Goal: Transaction & Acquisition: Obtain resource

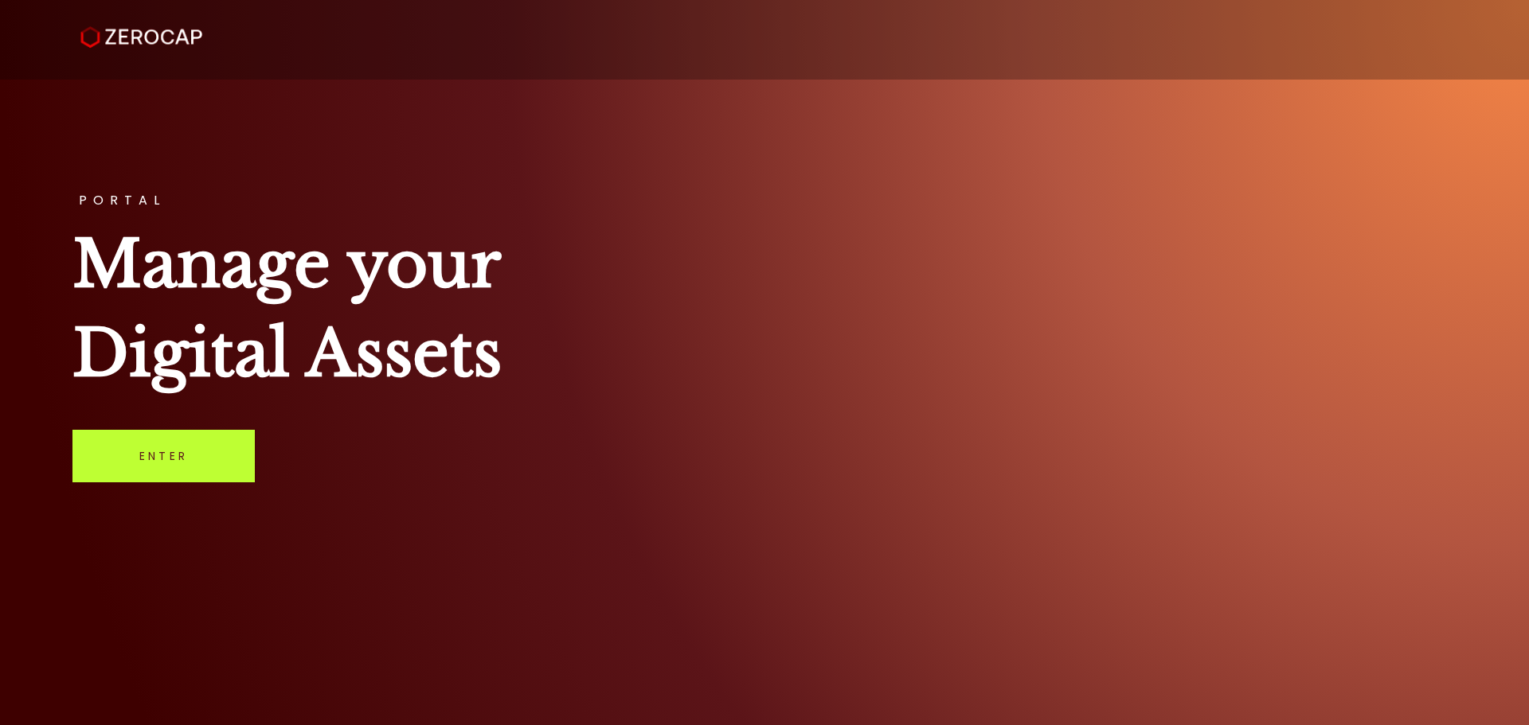
click at [155, 471] on link "Enter" at bounding box center [163, 456] width 182 height 53
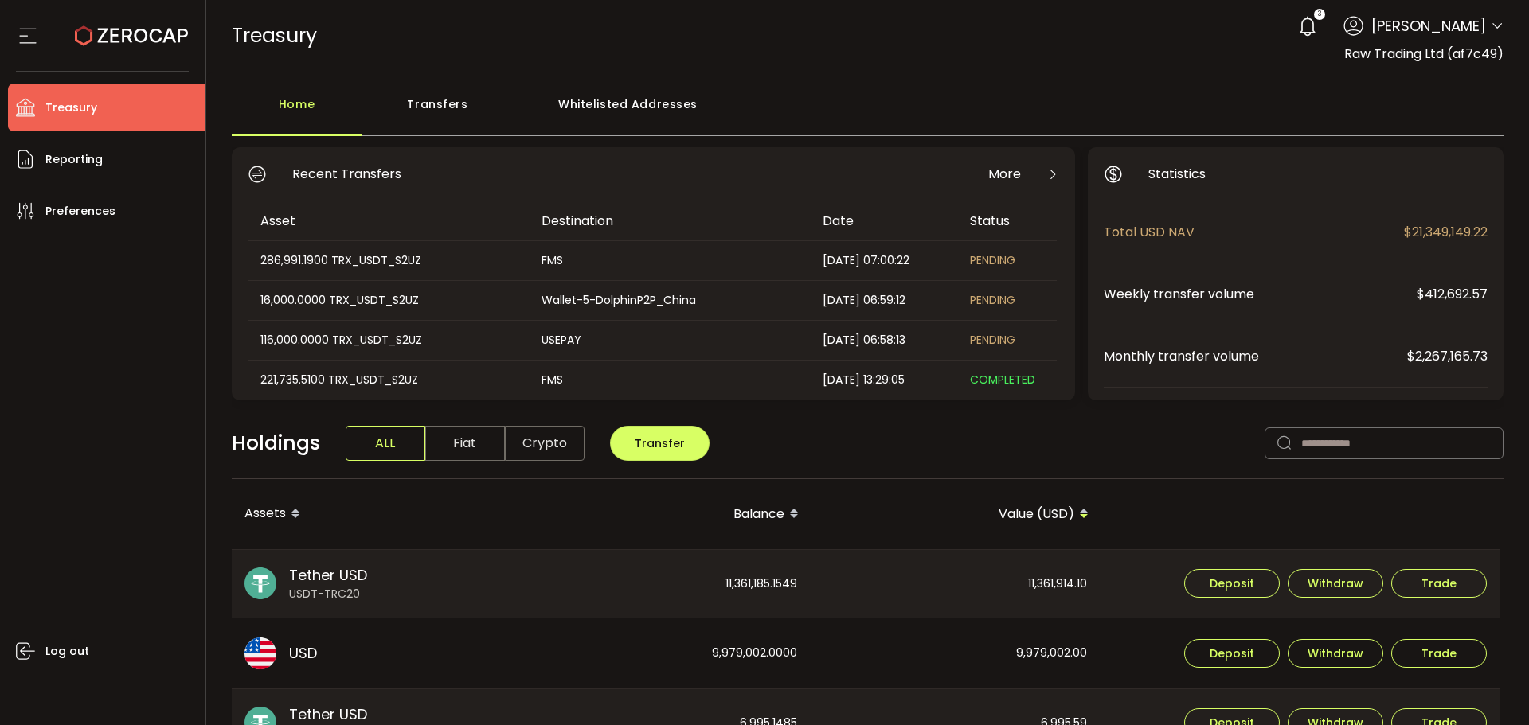
click at [1491, 24] on icon at bounding box center [1497, 26] width 13 height 13
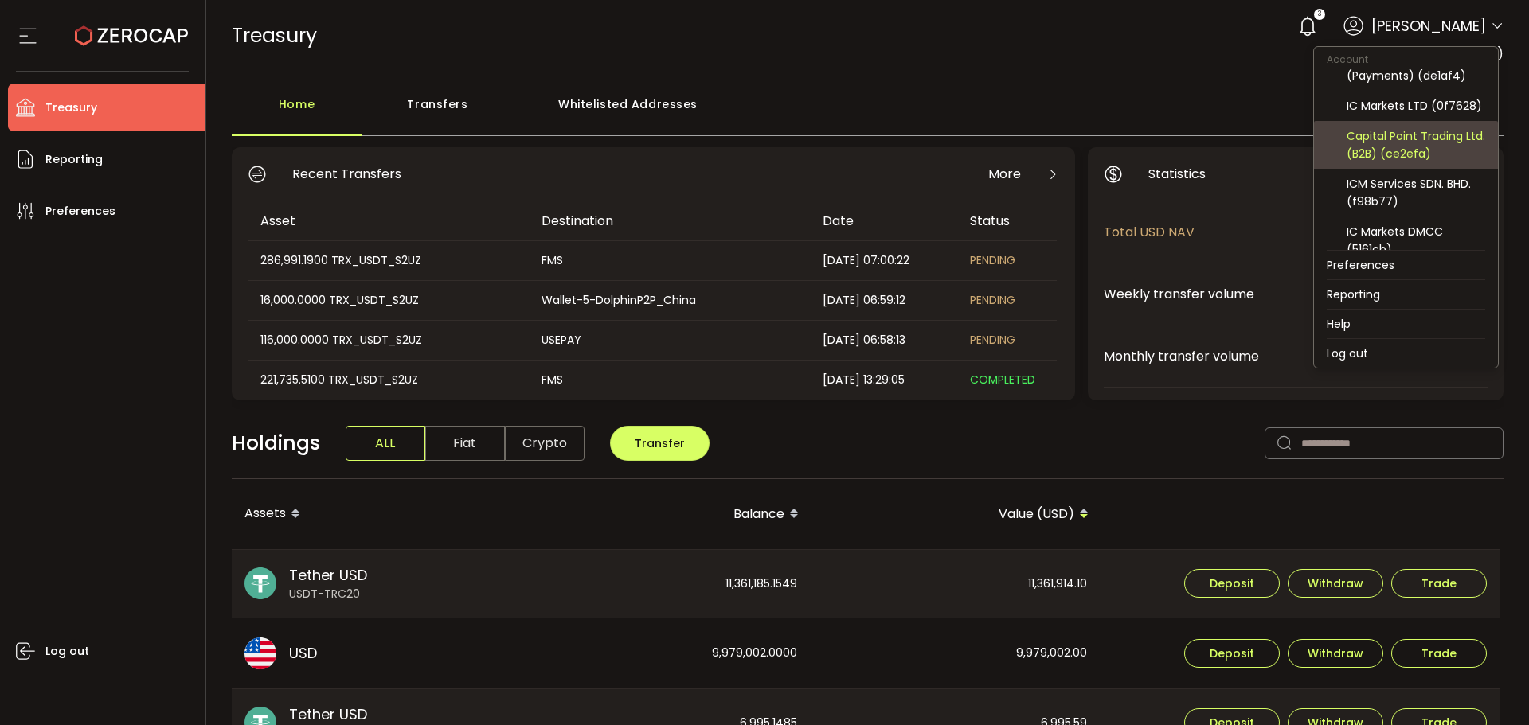
scroll to position [41, 0]
click at [1402, 127] on div "Capital Point Trading Ltd. (Payments) (de1af4)" at bounding box center [1406, 147] width 158 height 48
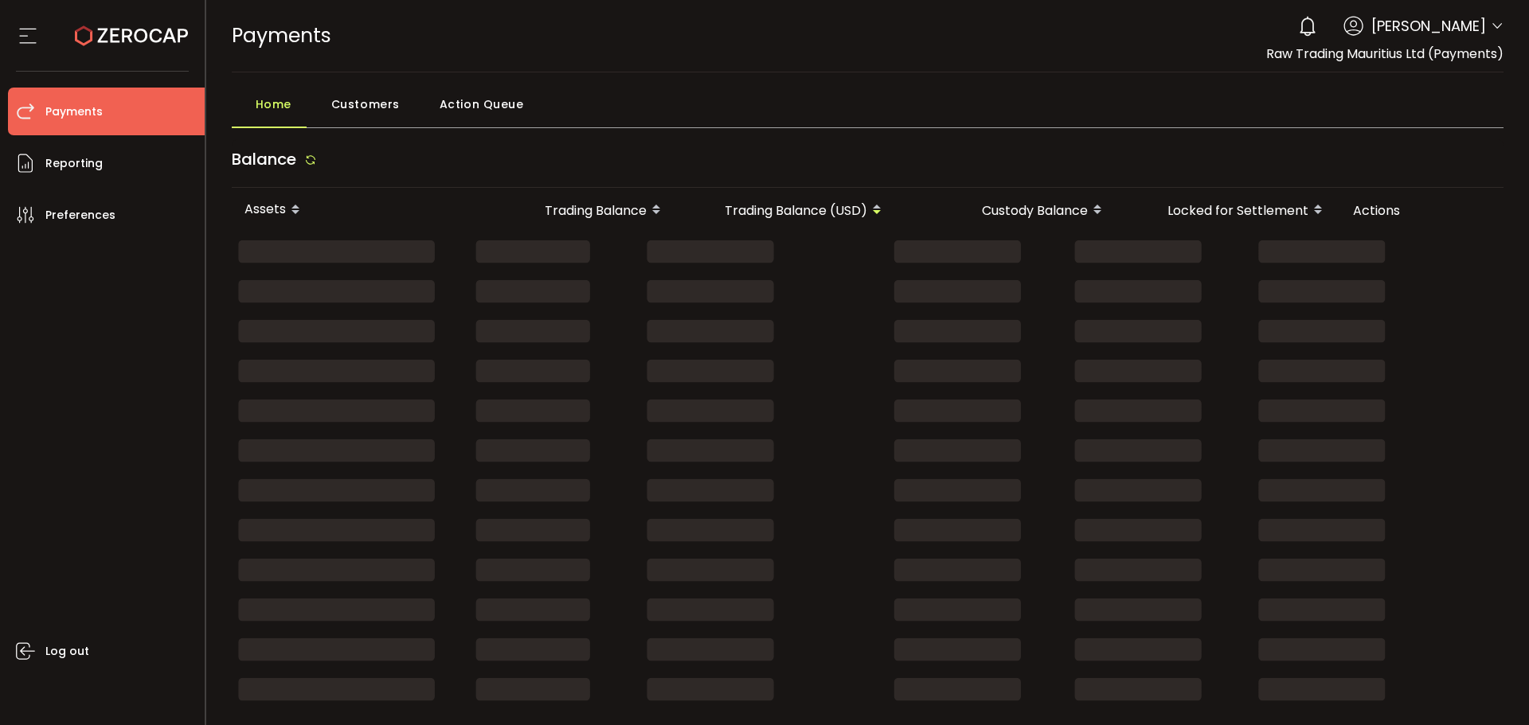
click at [1494, 26] on icon at bounding box center [1497, 26] width 13 height 13
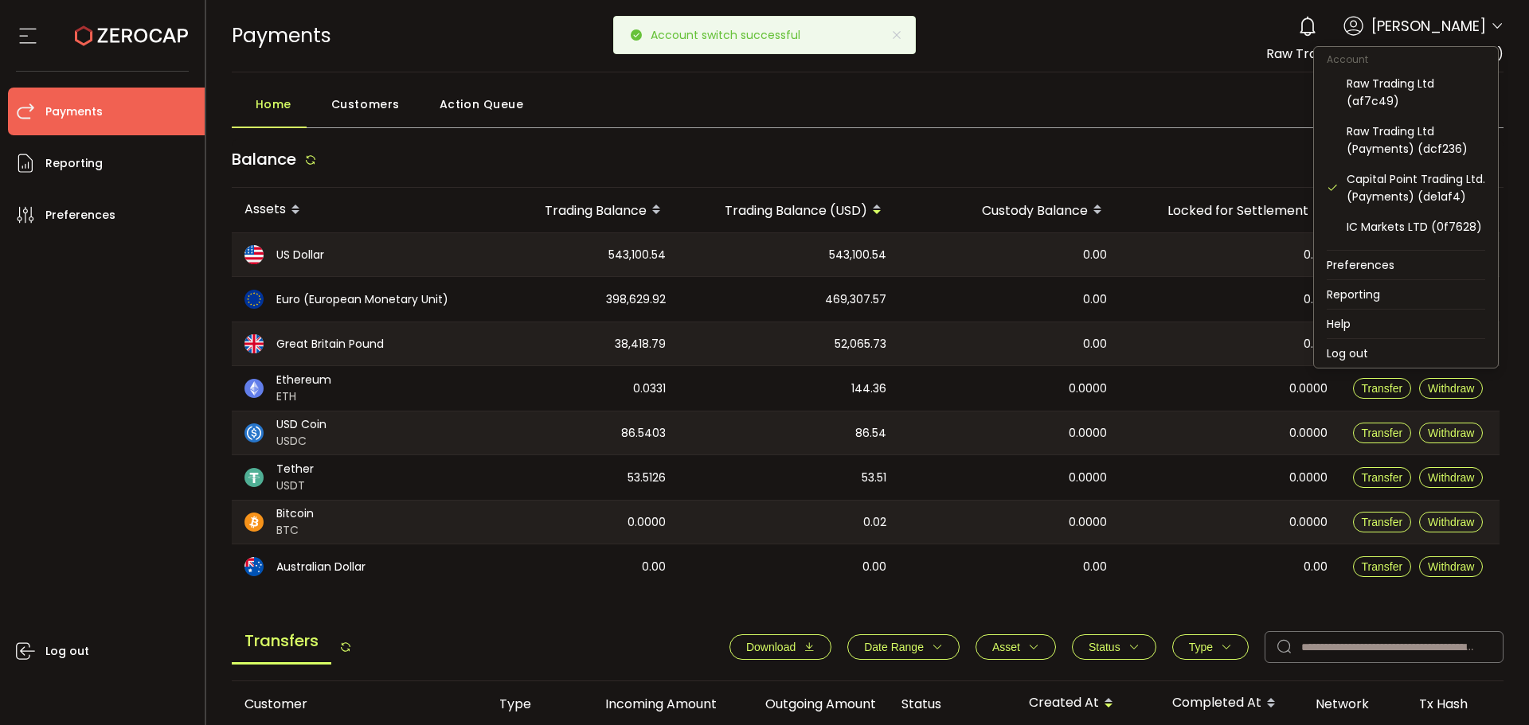
click at [1494, 25] on icon at bounding box center [1497, 26] width 13 height 13
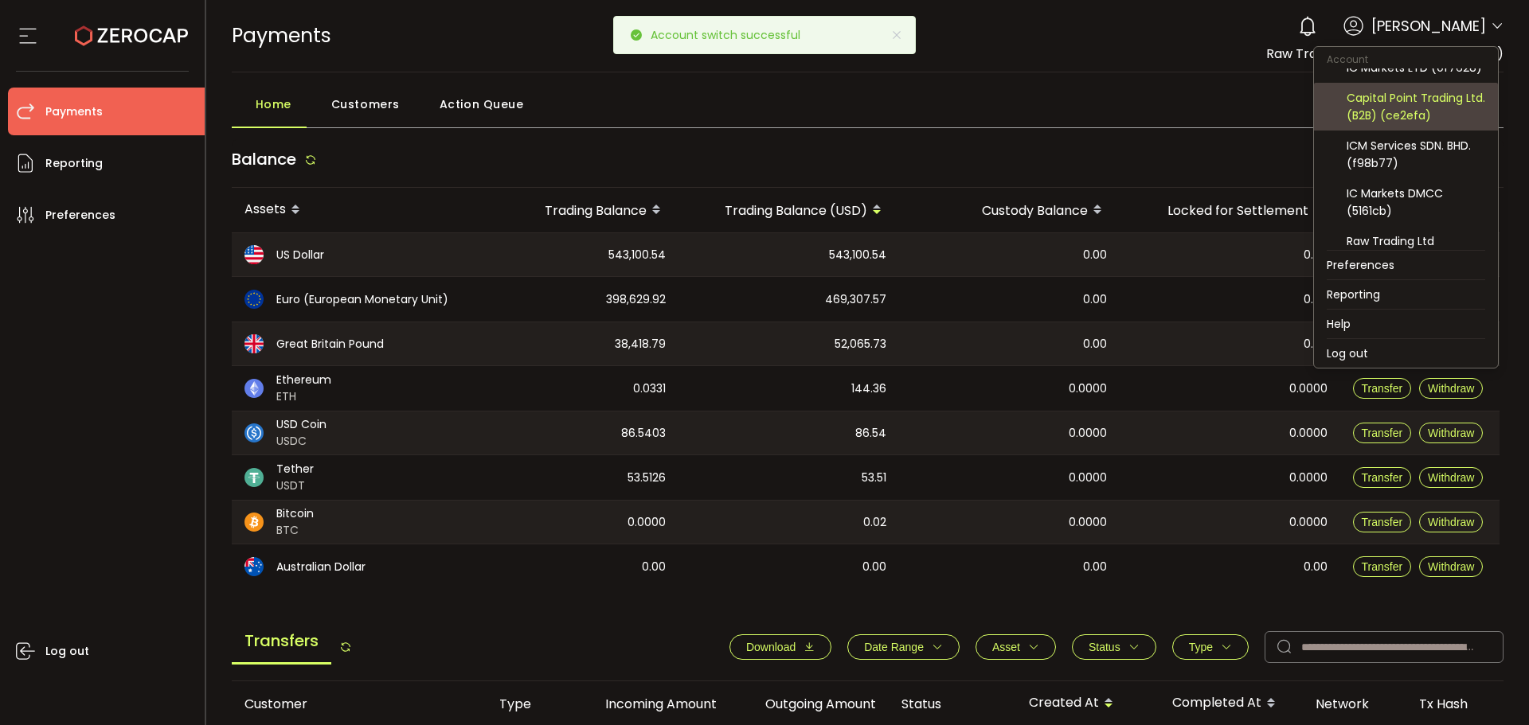
click at [1417, 124] on div "Capital Point Trading Ltd. (B2B) (ce2efa)" at bounding box center [1416, 106] width 139 height 35
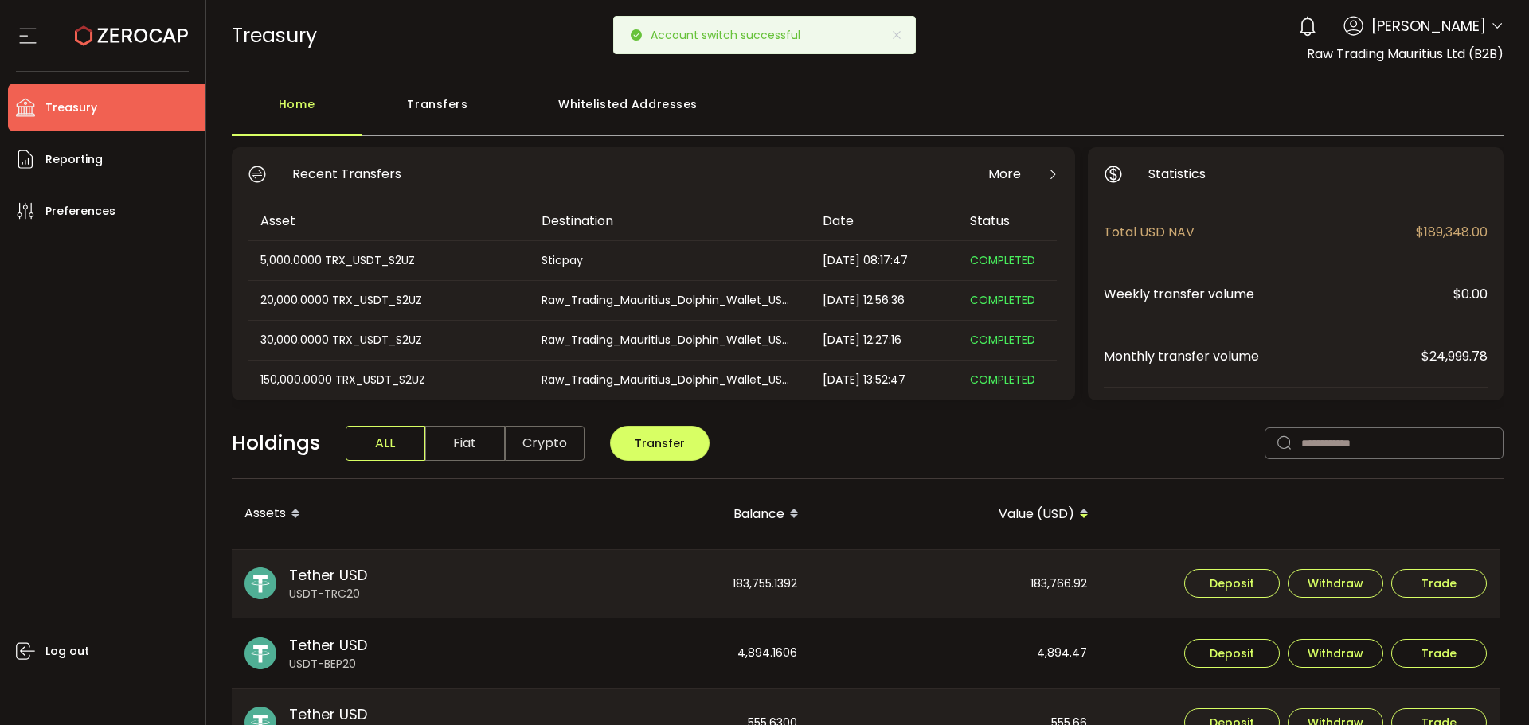
scroll to position [239, 0]
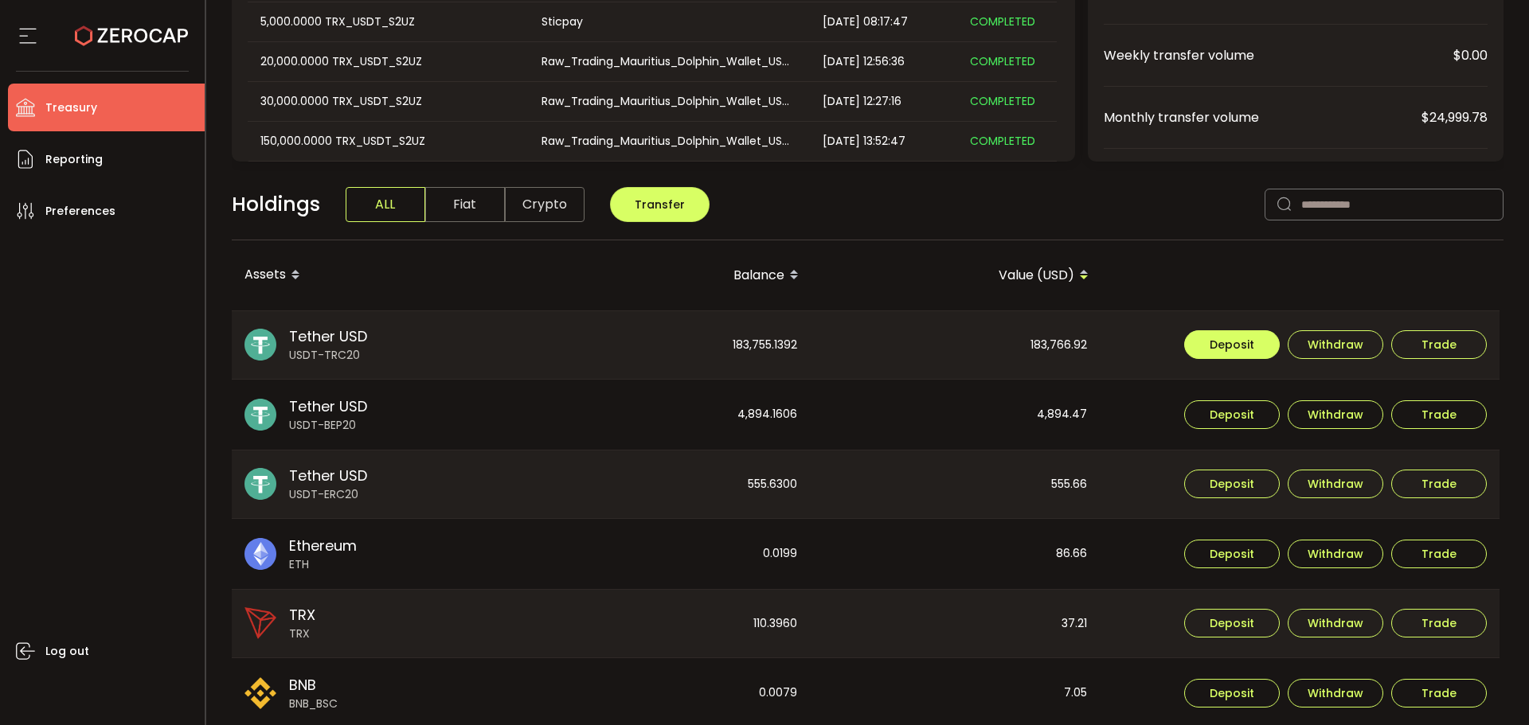
click at [1230, 346] on span "Deposit" at bounding box center [1232, 344] width 45 height 11
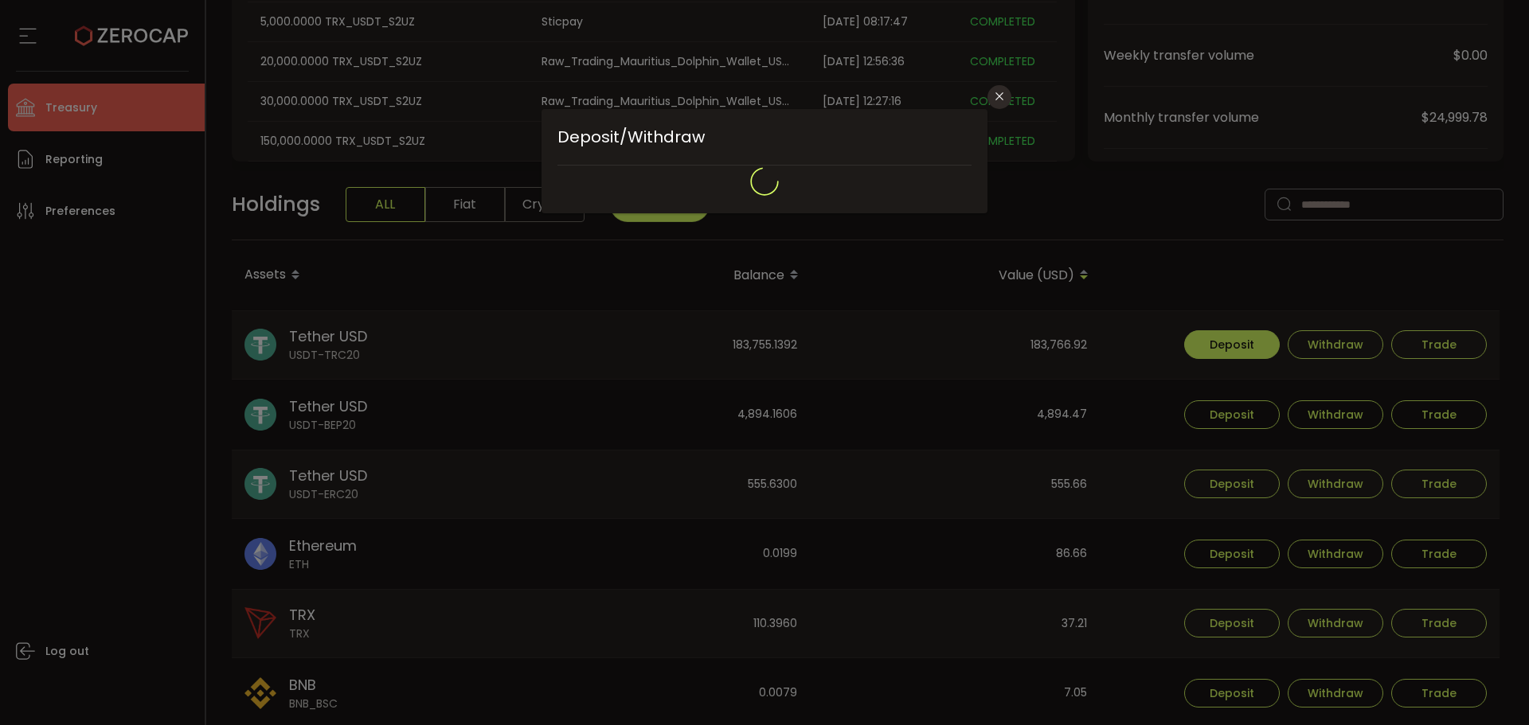
type input "**********"
type input "****"
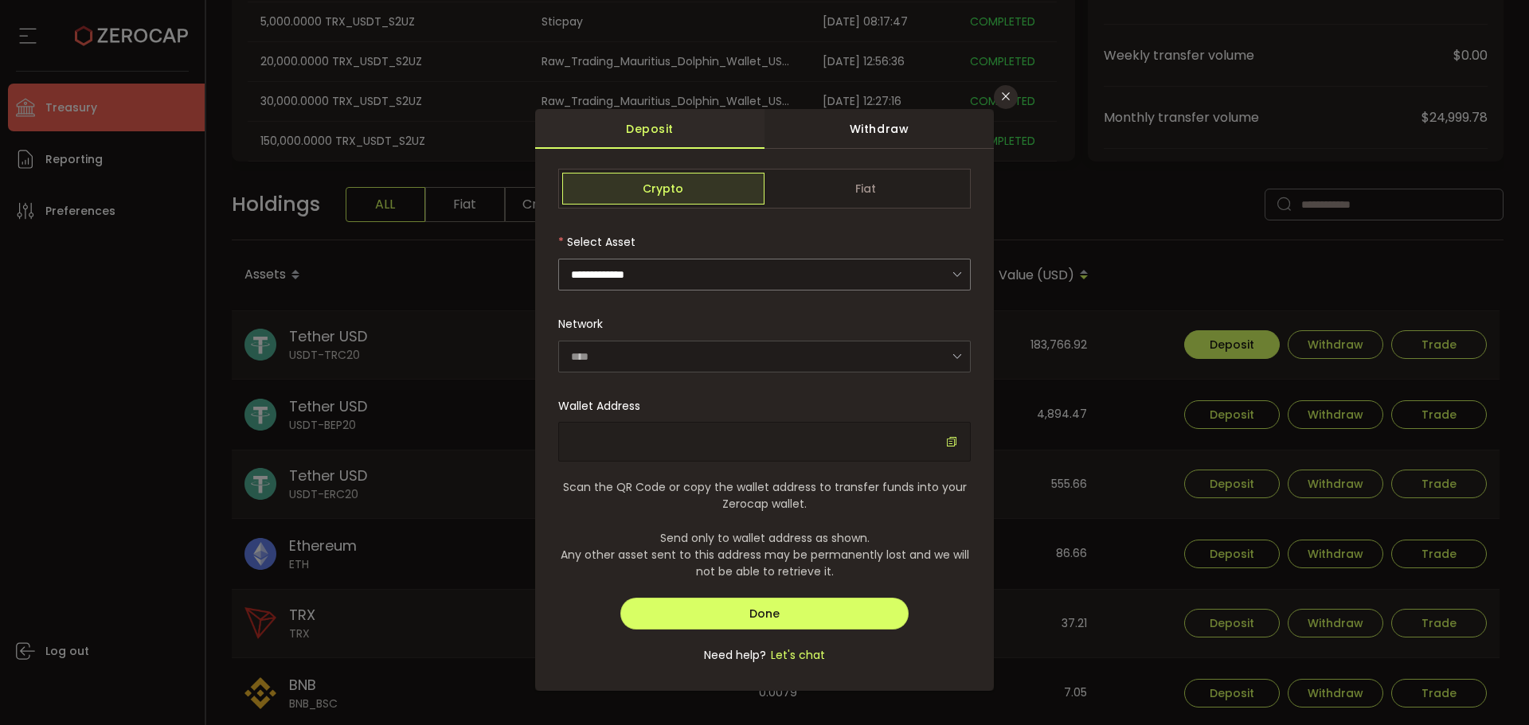
type input "**********"
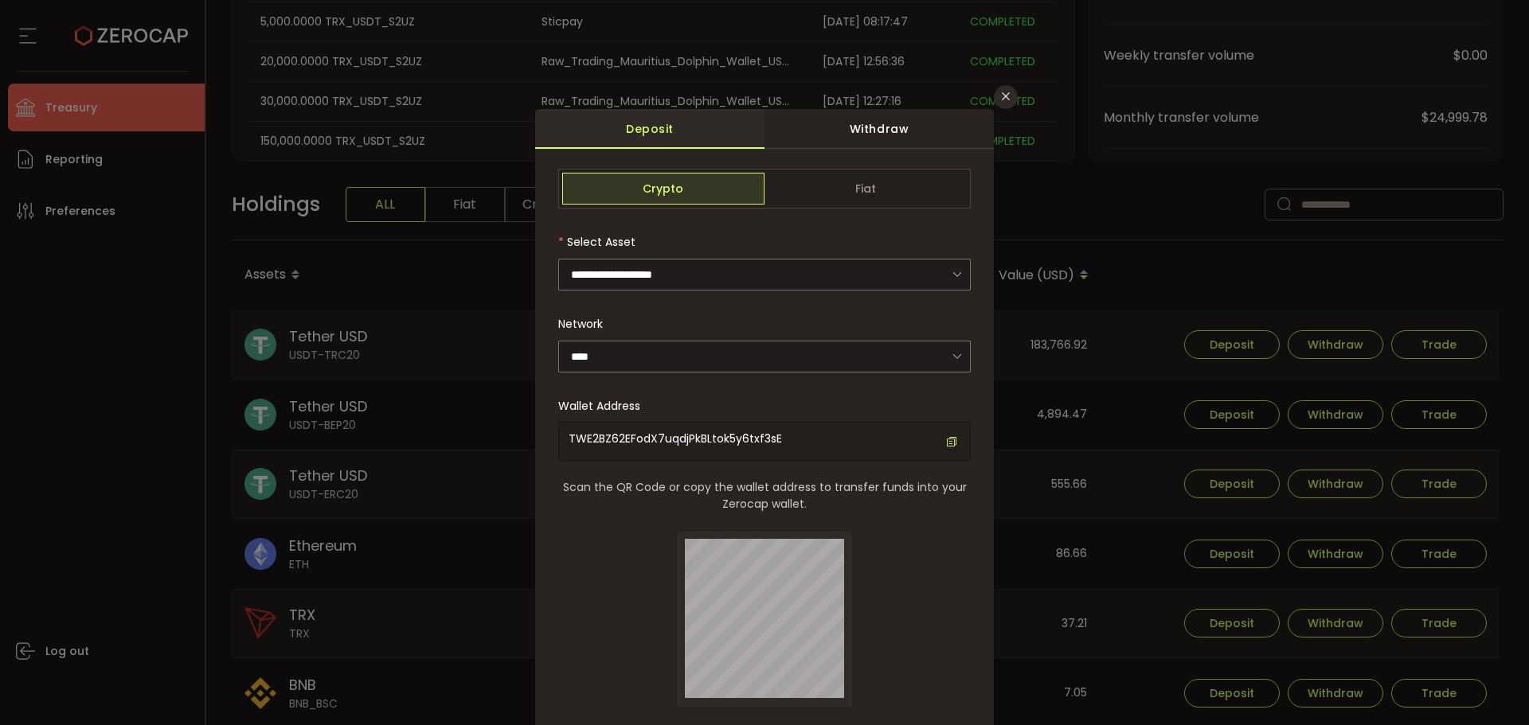
click at [686, 439] on span "TWE2BZ62EFodX7uqdjPkBLtok5y6txf3sE" at bounding box center [675, 439] width 213 height 16
copy span "TWE2BZ62EFodX7uqdjPkBLtok5y6txf3sE"
click at [994, 91] on button "Close" at bounding box center [1006, 97] width 24 height 24
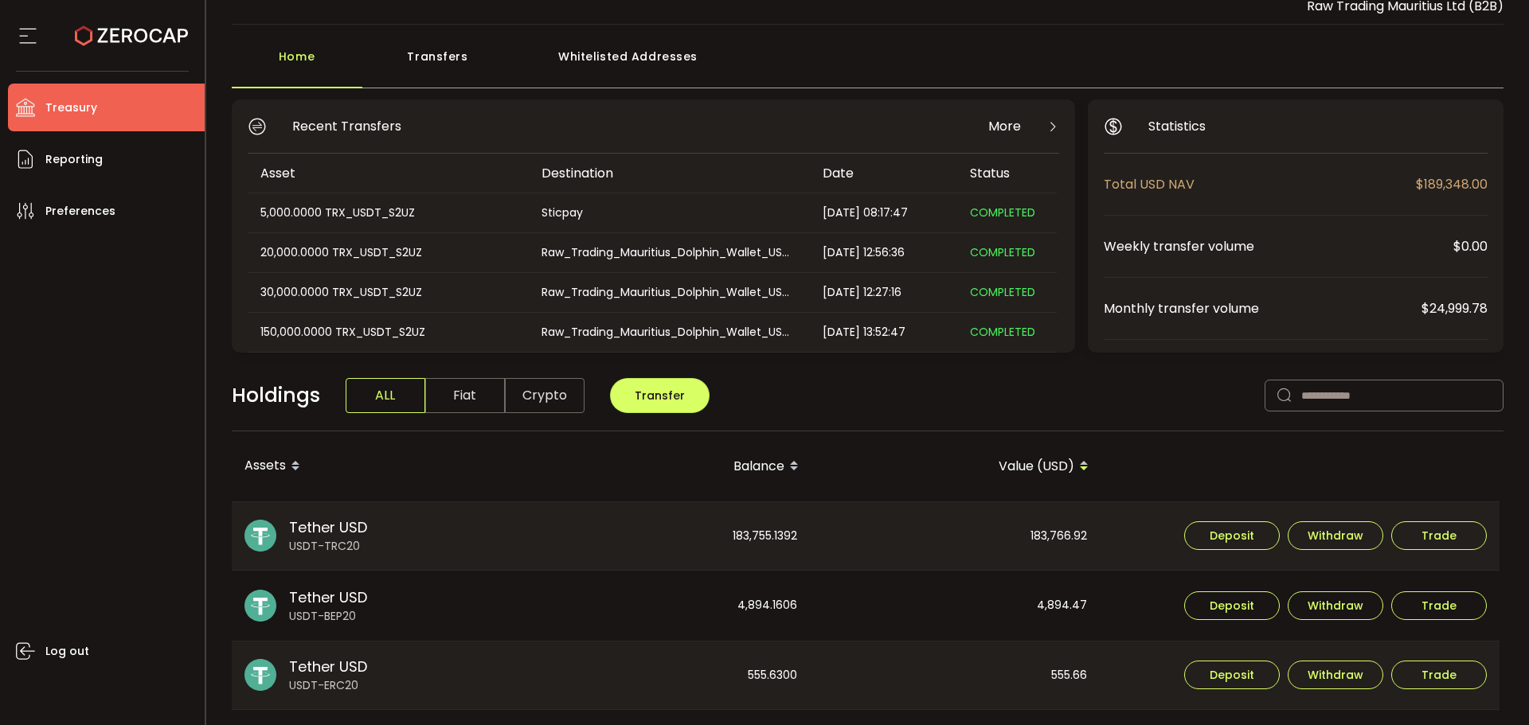
scroll to position [0, 0]
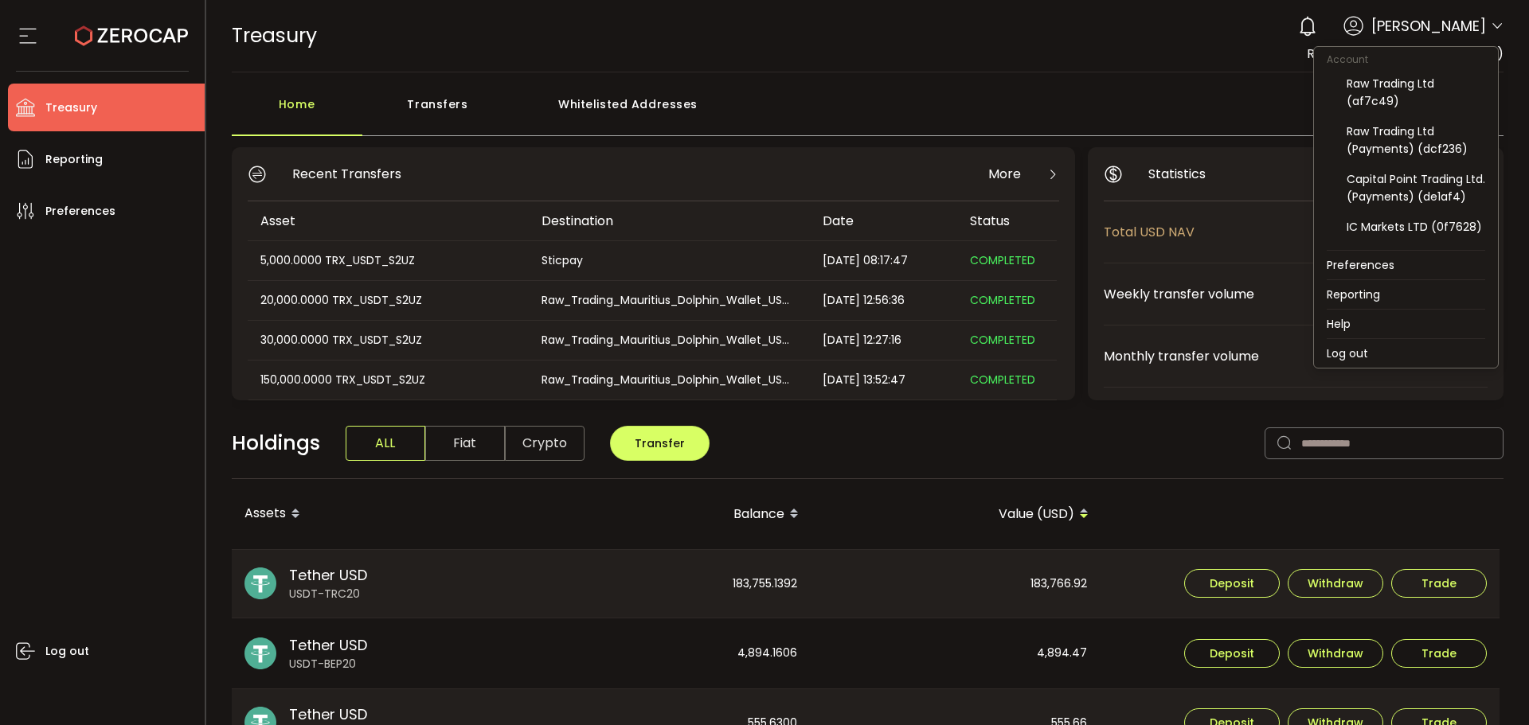
drag, startPoint x: 1492, startPoint y: 25, endPoint x: 1488, endPoint y: 35, distance: 11.4
click at [1492, 25] on icon at bounding box center [1497, 26] width 13 height 13
click at [1393, 84] on div "Raw Trading Ltd (af7c49)" at bounding box center [1416, 92] width 139 height 35
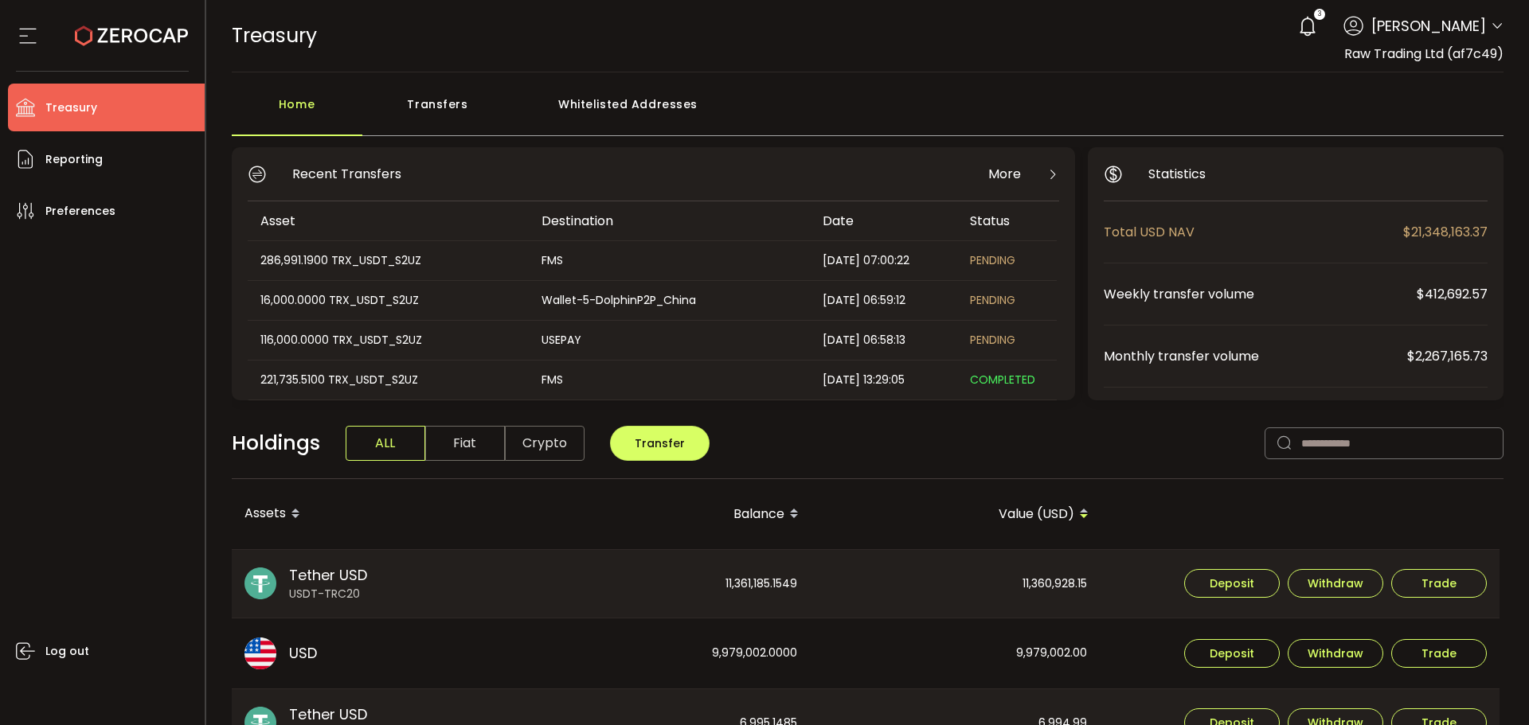
click at [1479, 26] on span "Aaditya Achreja" at bounding box center [1428, 26] width 115 height 22
click at [1491, 22] on icon at bounding box center [1497, 26] width 13 height 13
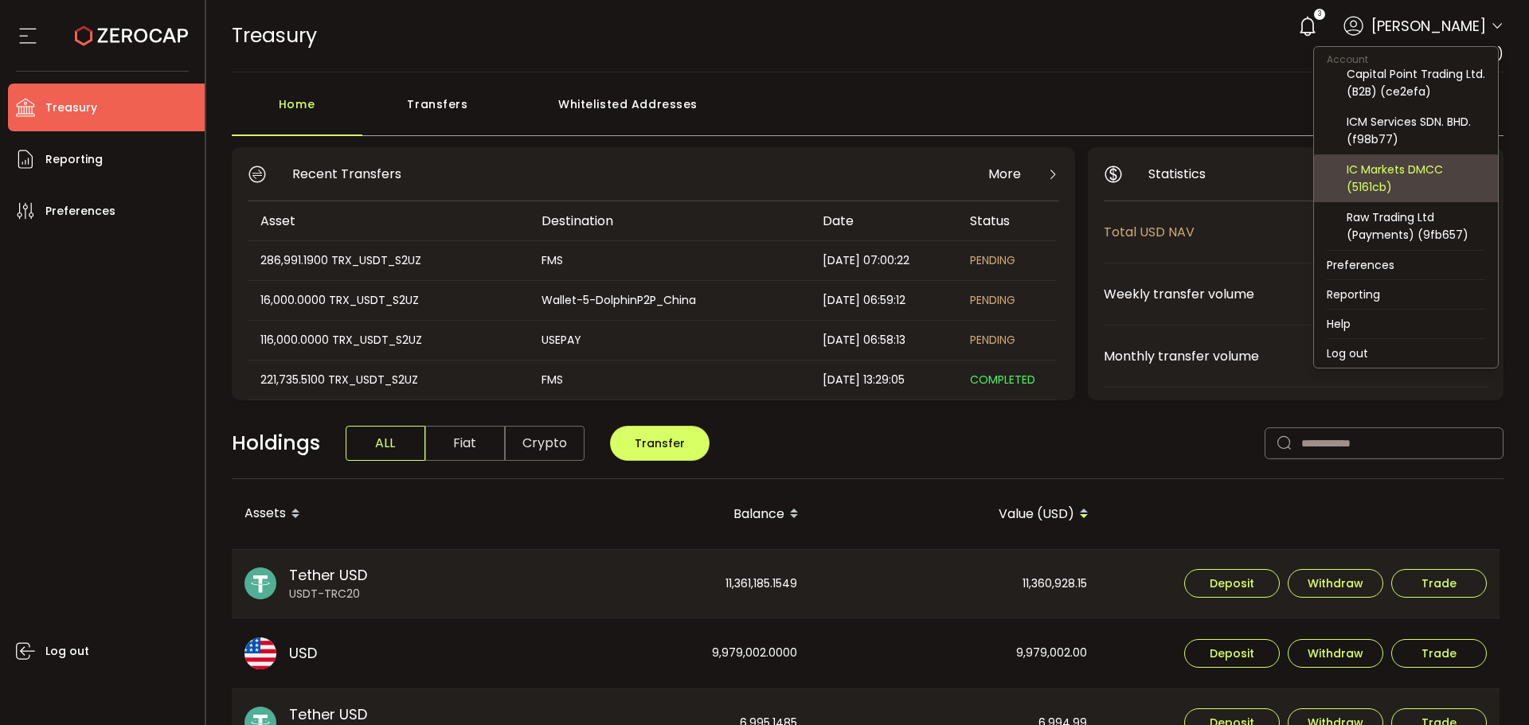
scroll to position [201, 0]
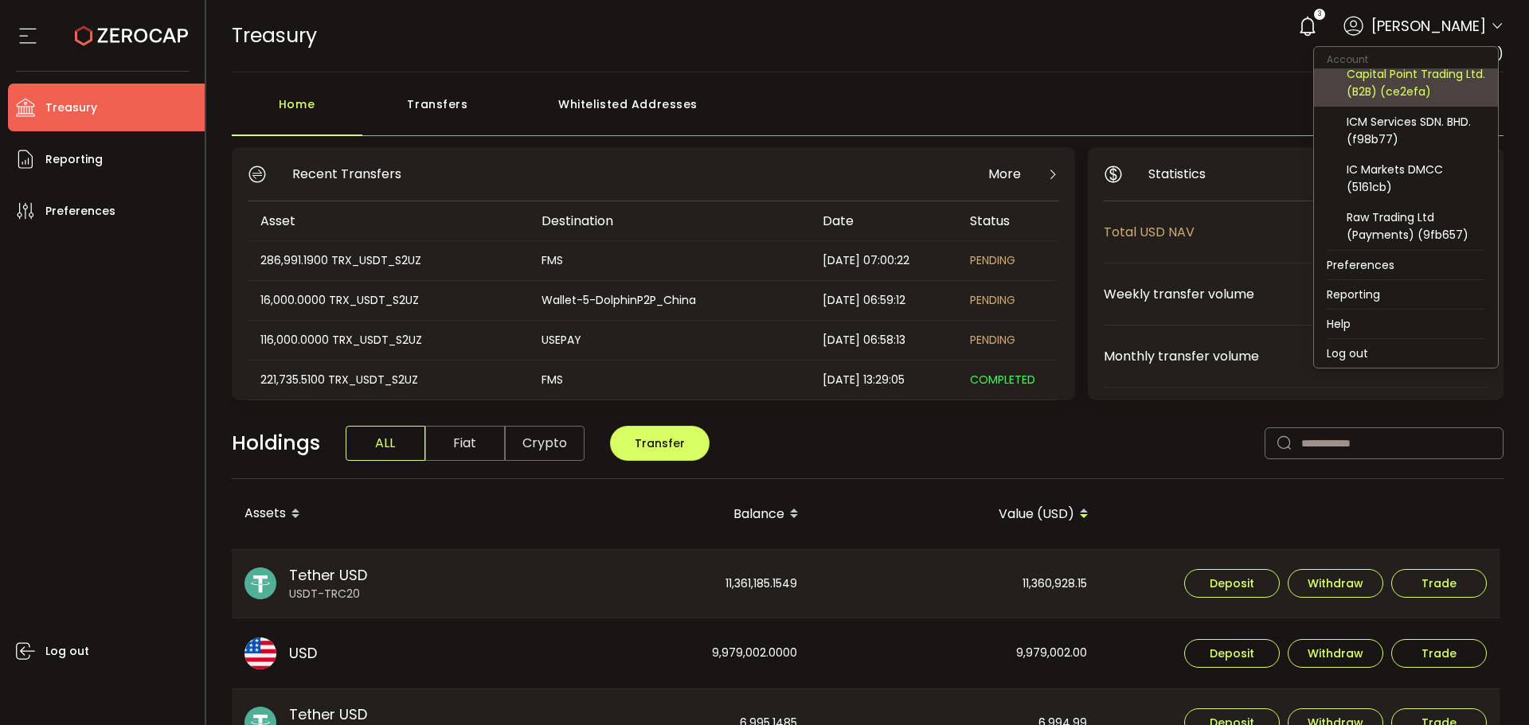
click at [1402, 96] on div "Capital Point Trading Ltd. (B2B) (ce2efa)" at bounding box center [1416, 82] width 139 height 35
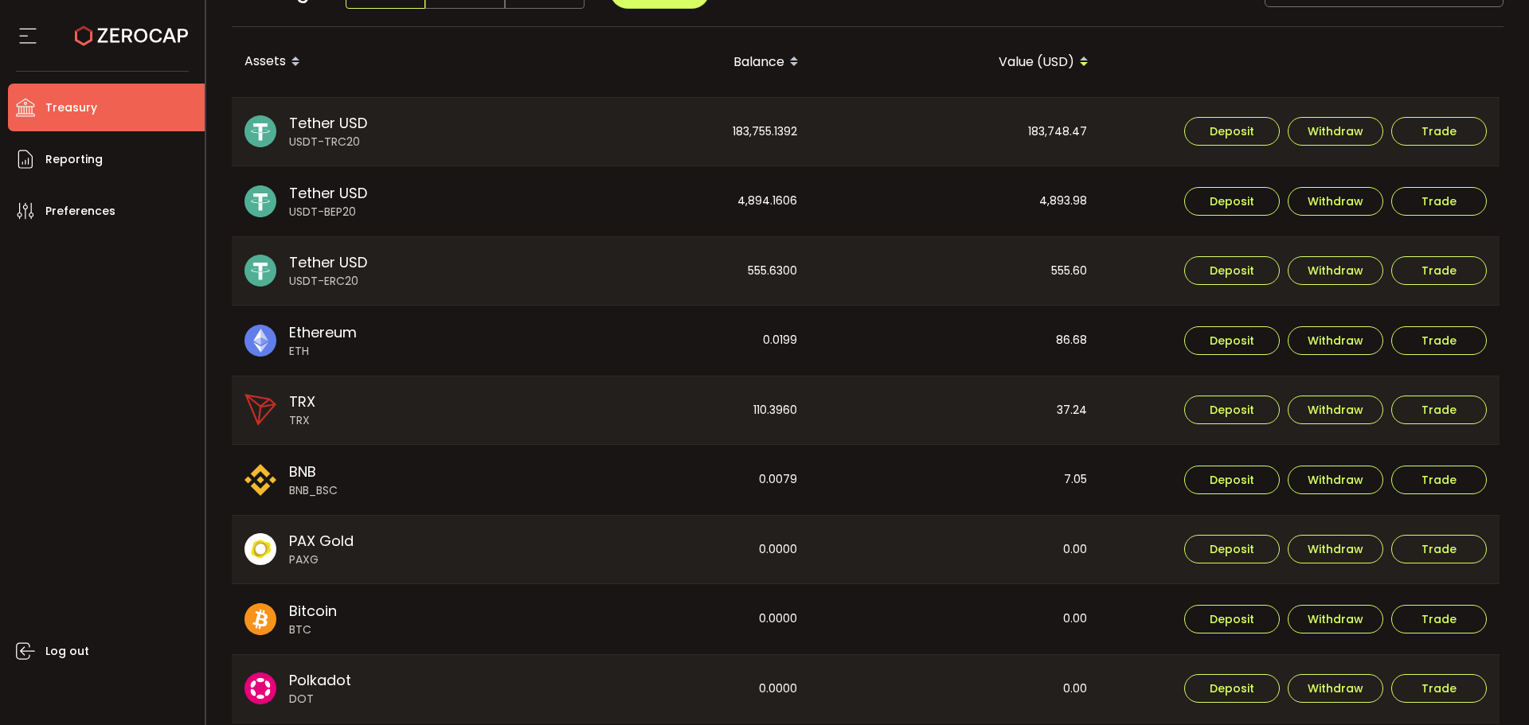
scroll to position [115, 0]
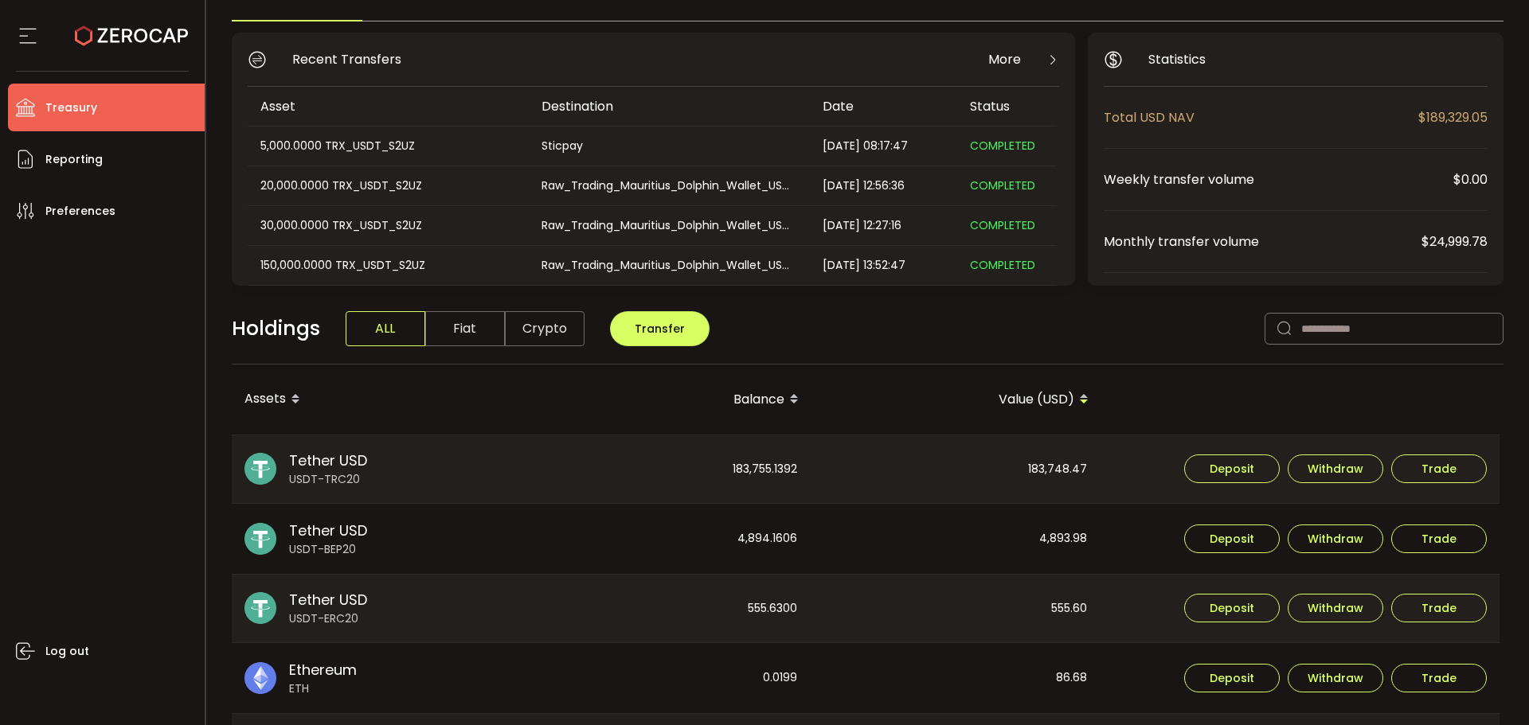
drag, startPoint x: 448, startPoint y: 324, endPoint x: 476, endPoint y: 334, distance: 30.2
click at [448, 325] on span "Fiat" at bounding box center [465, 328] width 80 height 35
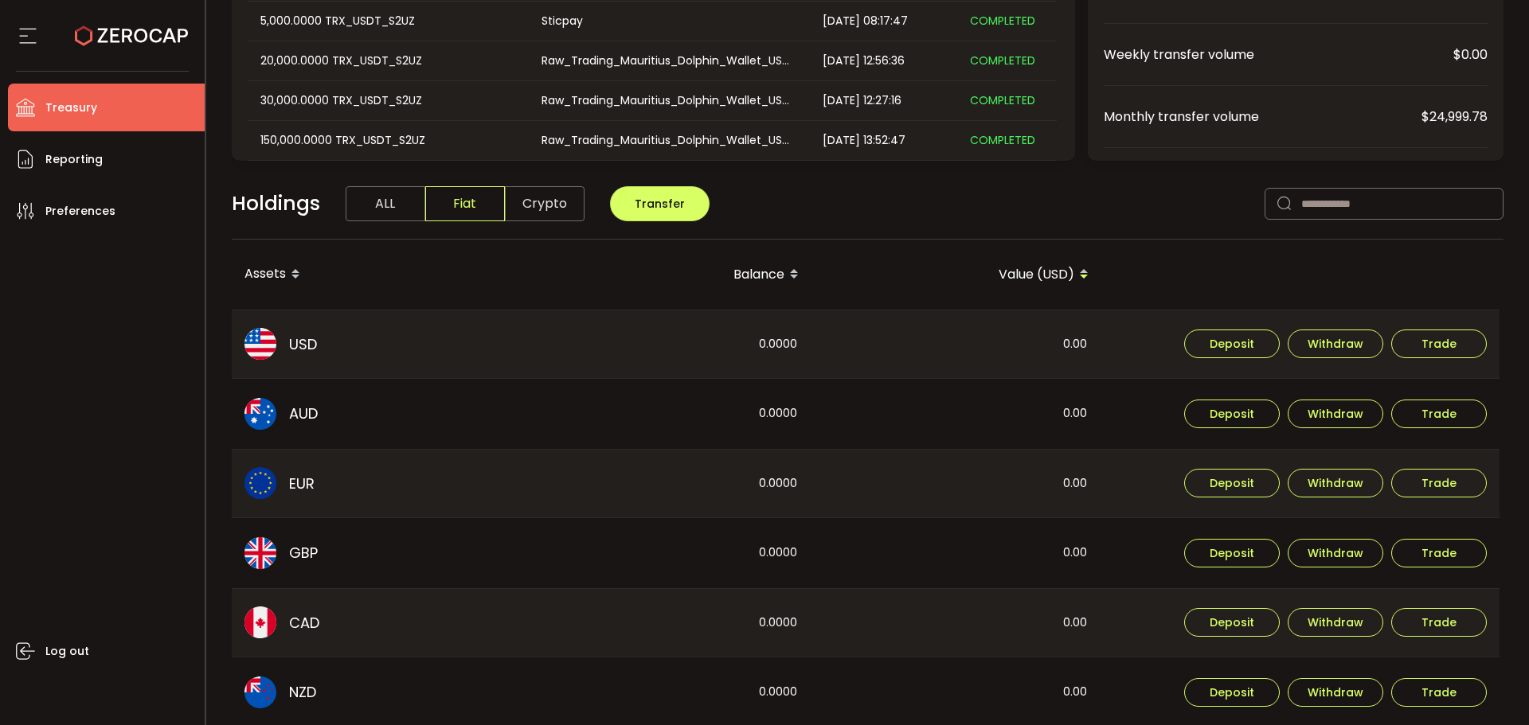
scroll to position [314, 0]
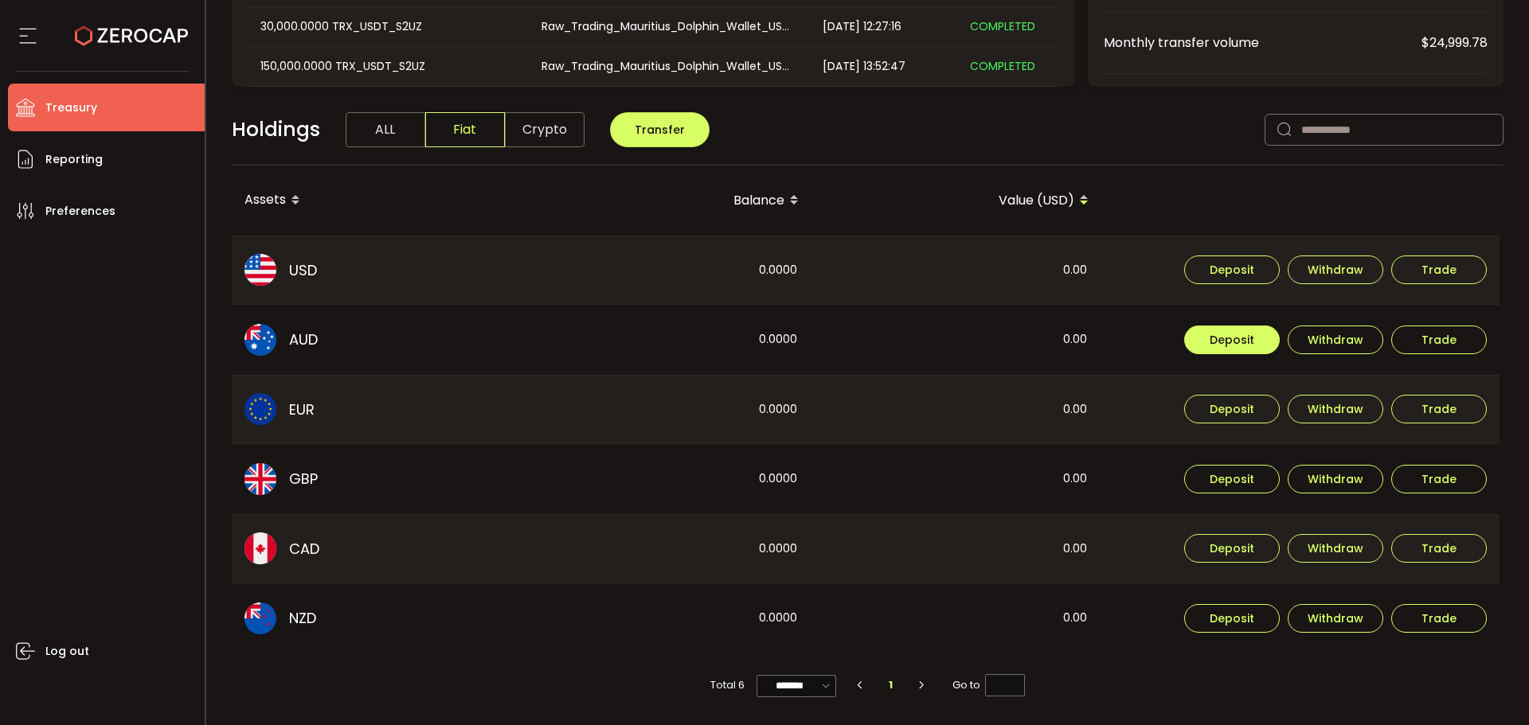
click at [1250, 342] on span "Deposit" at bounding box center [1232, 339] width 45 height 11
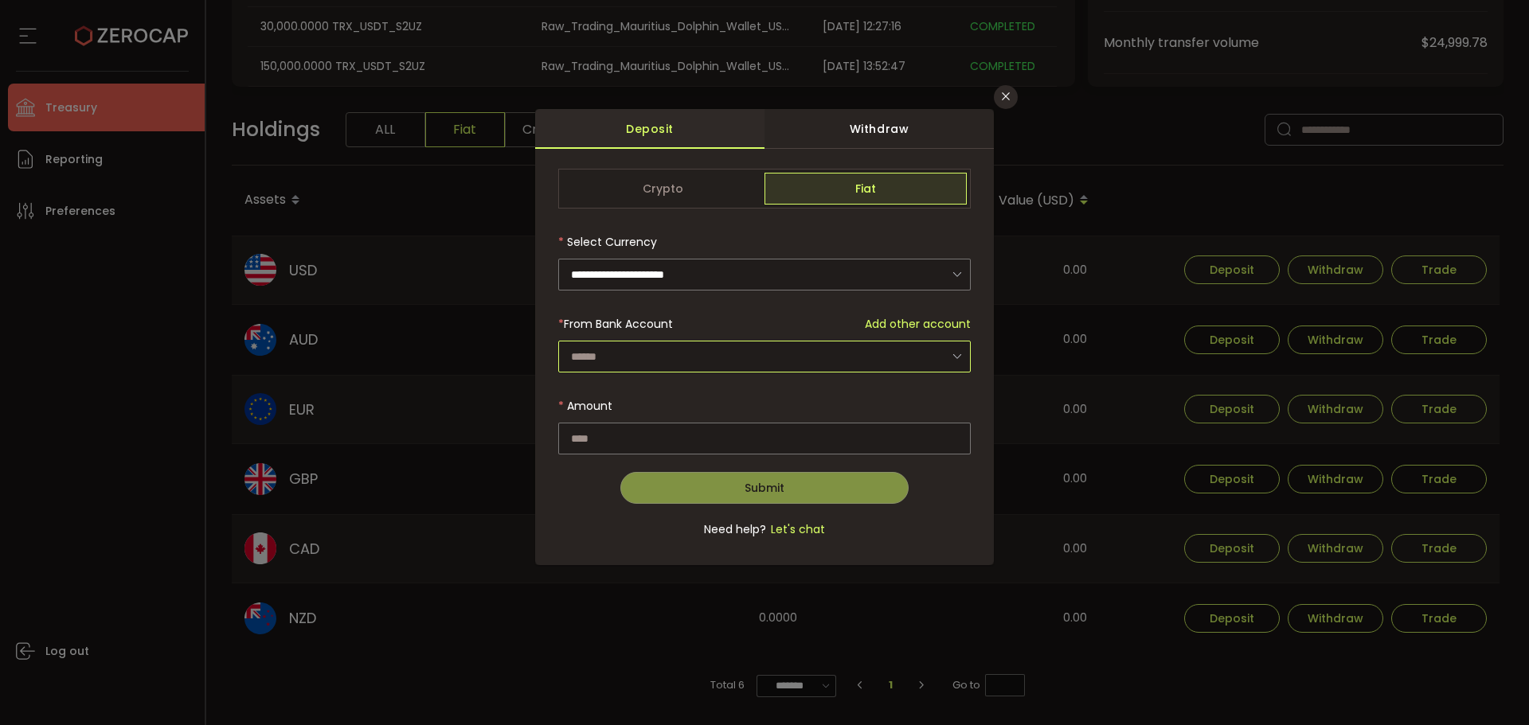
click at [824, 361] on input "dialog" at bounding box center [764, 357] width 413 height 32
click at [901, 328] on span "Add other account" at bounding box center [918, 324] width 106 height 17
click at [902, 320] on span "Add other account" at bounding box center [918, 324] width 106 height 17
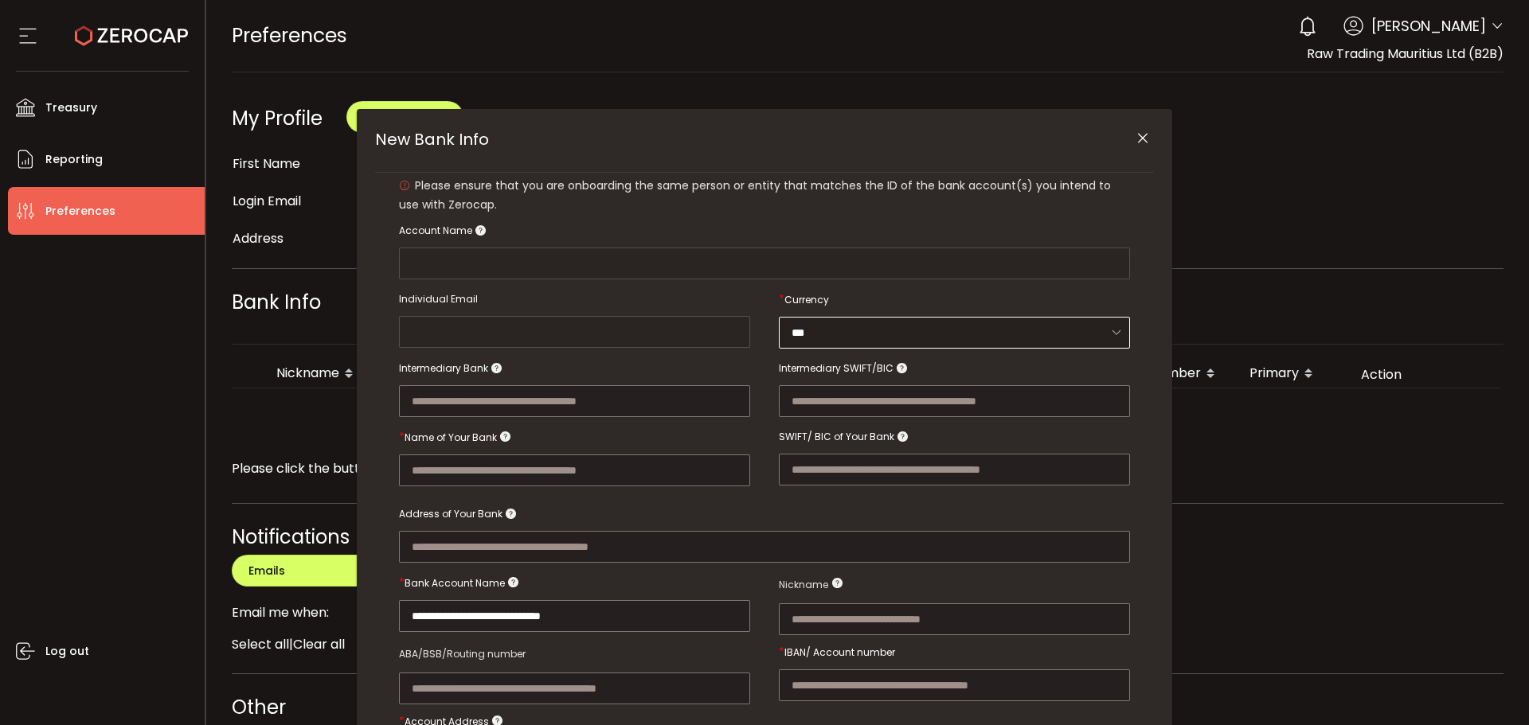
type input "**********"
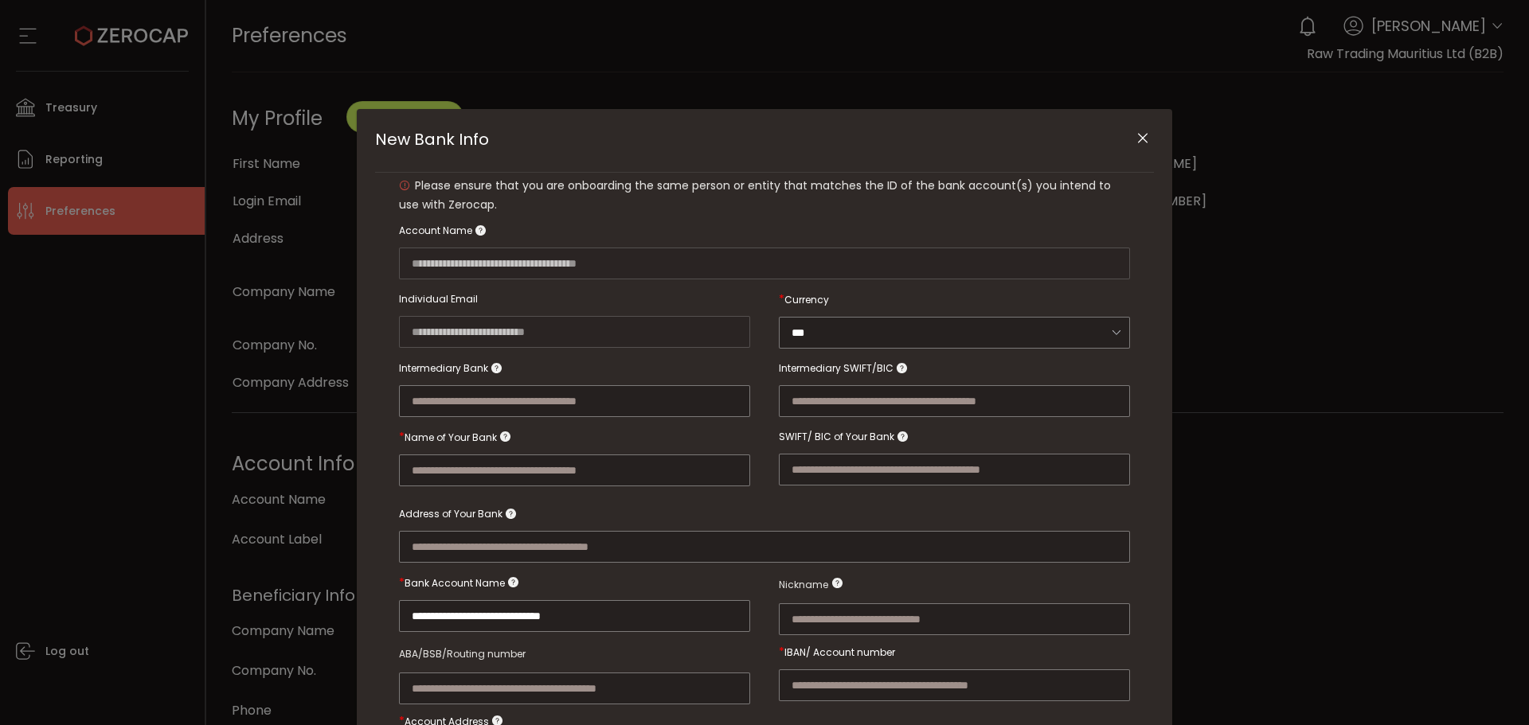
click at [1132, 133] on button "Close" at bounding box center [1142, 139] width 28 height 28
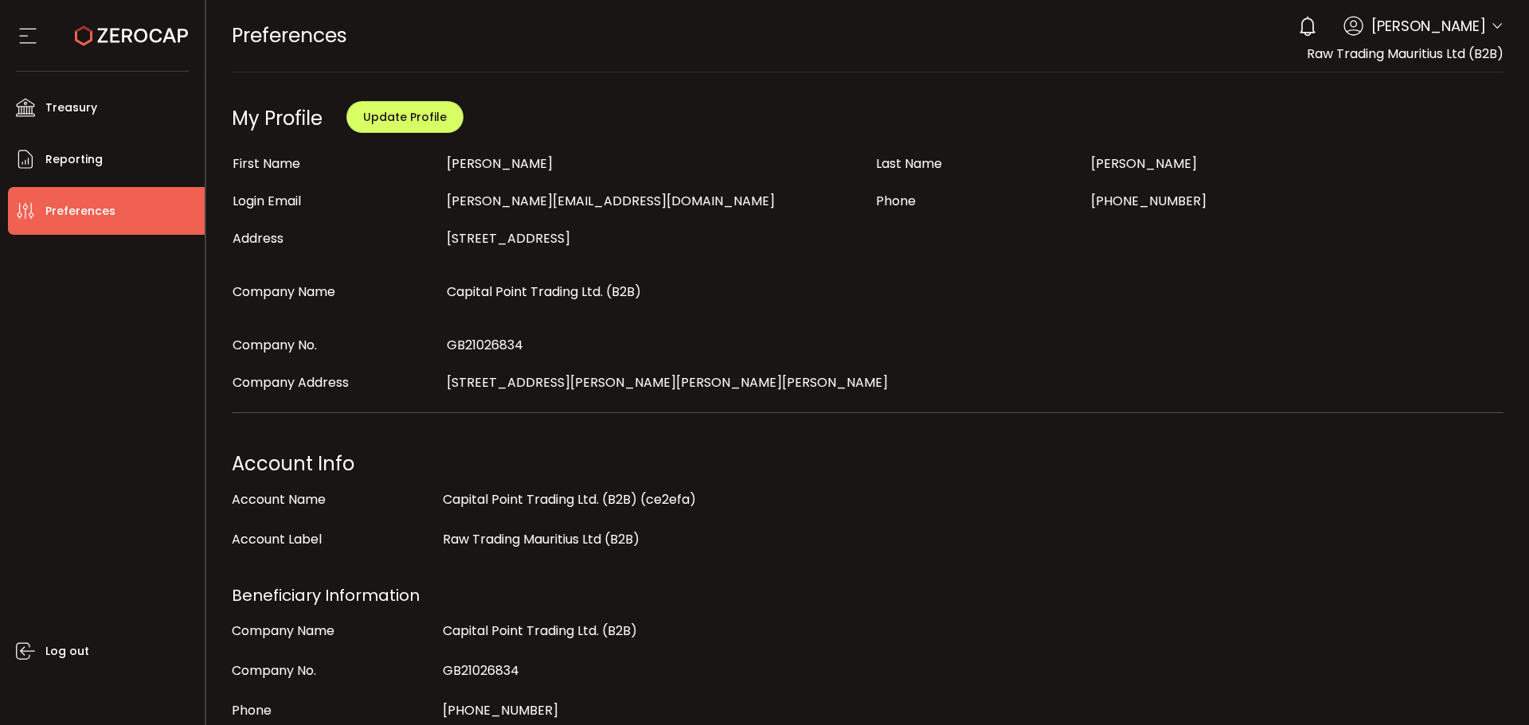
click at [1485, 23] on div "0 Aaditya Achreja Account Raw Trading Ltd (af7c49) Raw Trading Ltd (Payments) (…" at bounding box center [1396, 26] width 213 height 35
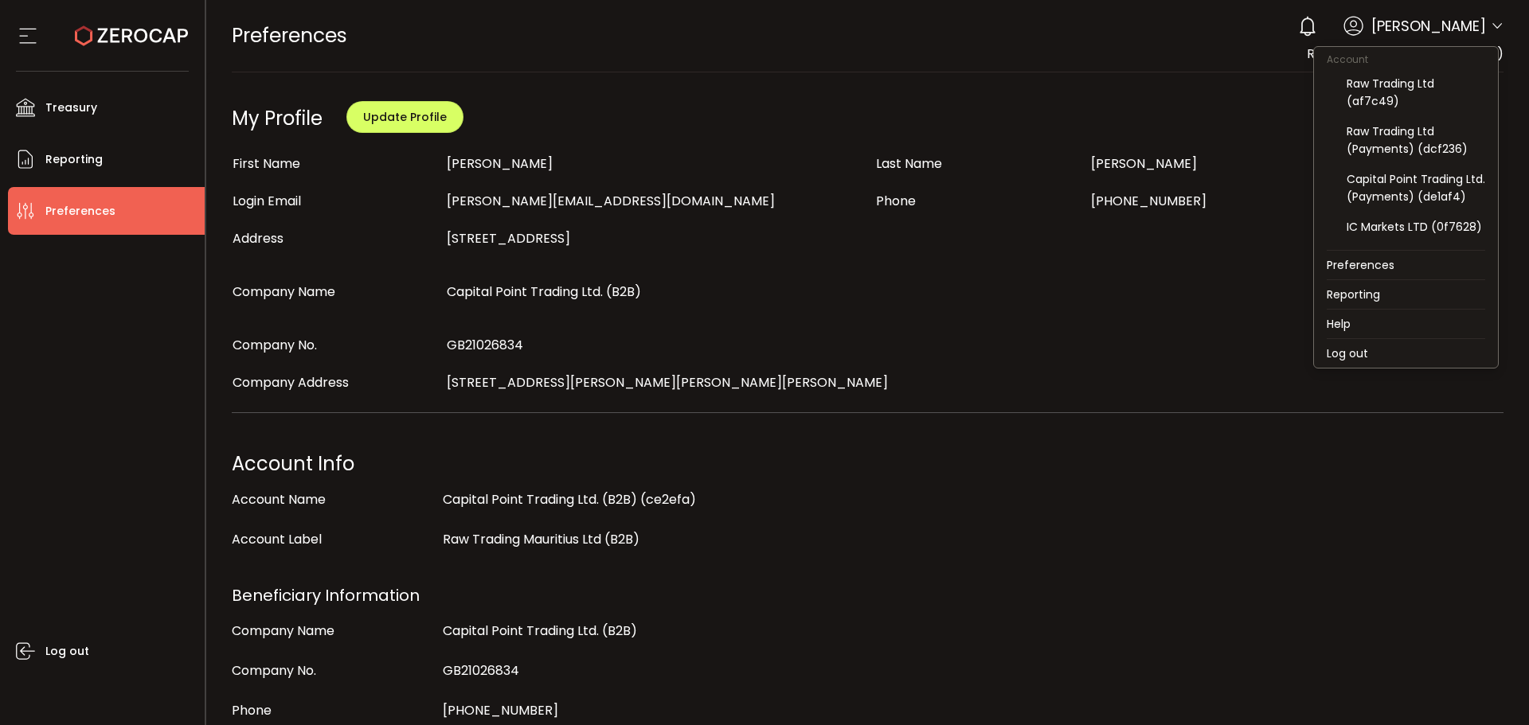
click at [1491, 25] on icon at bounding box center [1497, 26] width 13 height 13
click at [1379, 99] on div "Raw Trading Ltd (af7c49)" at bounding box center [1416, 92] width 139 height 35
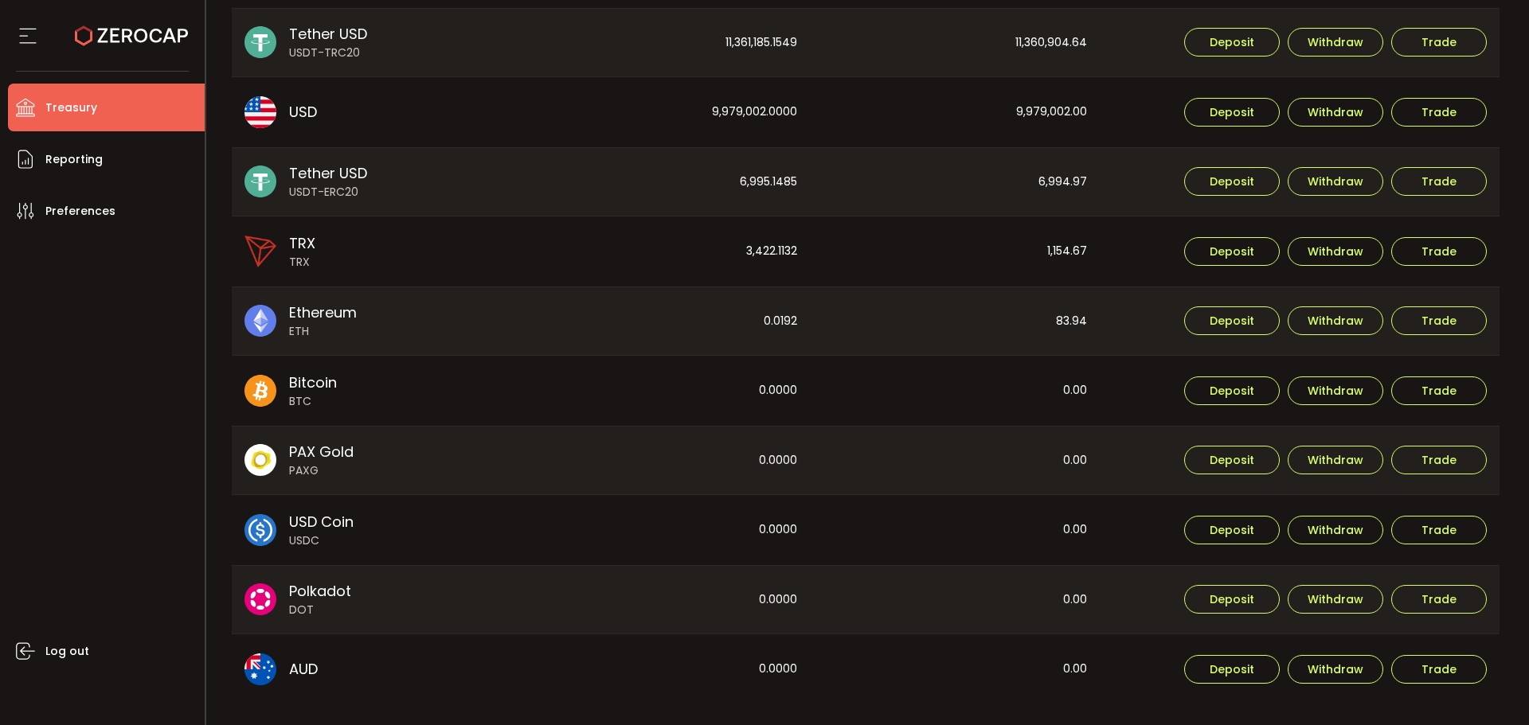
scroll to position [592, 0]
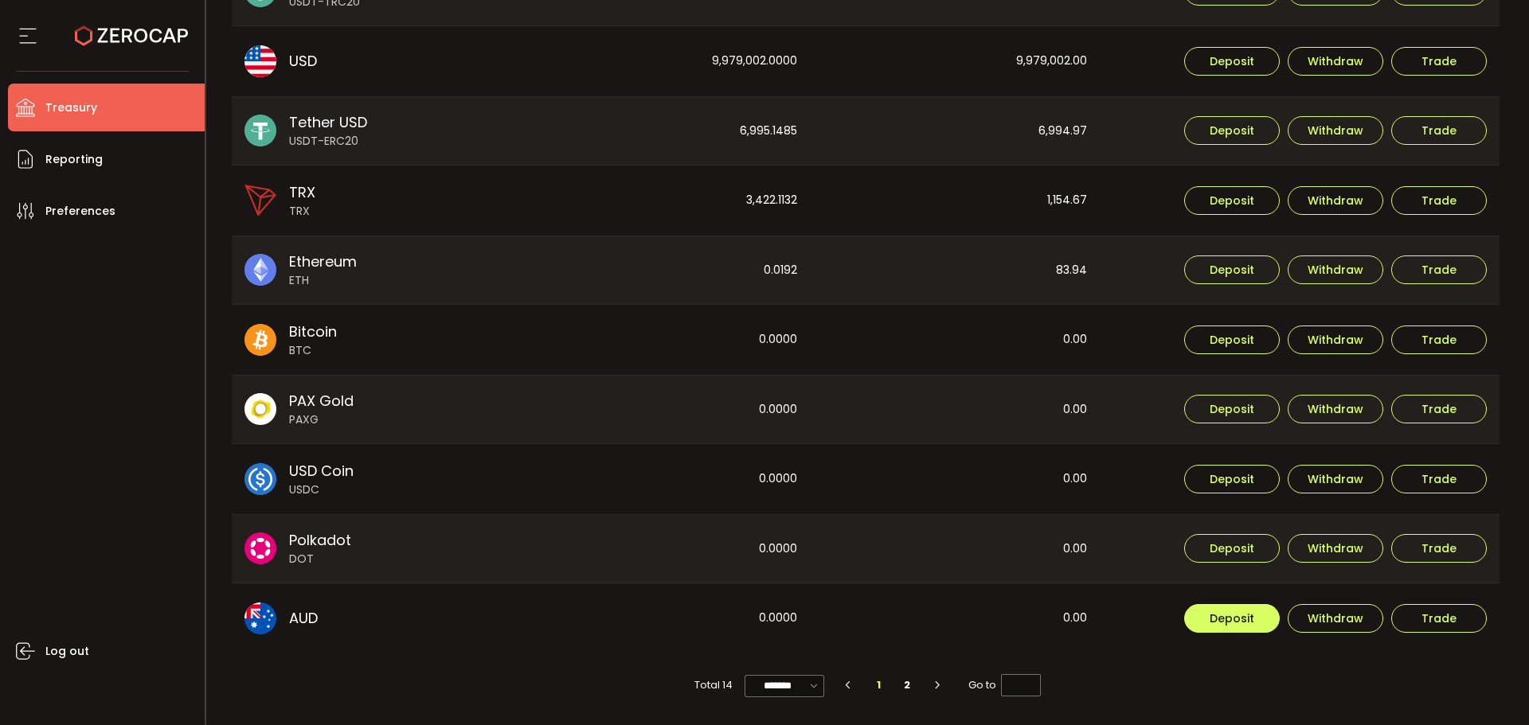
click at [1245, 616] on span "Deposit" at bounding box center [1232, 618] width 45 height 11
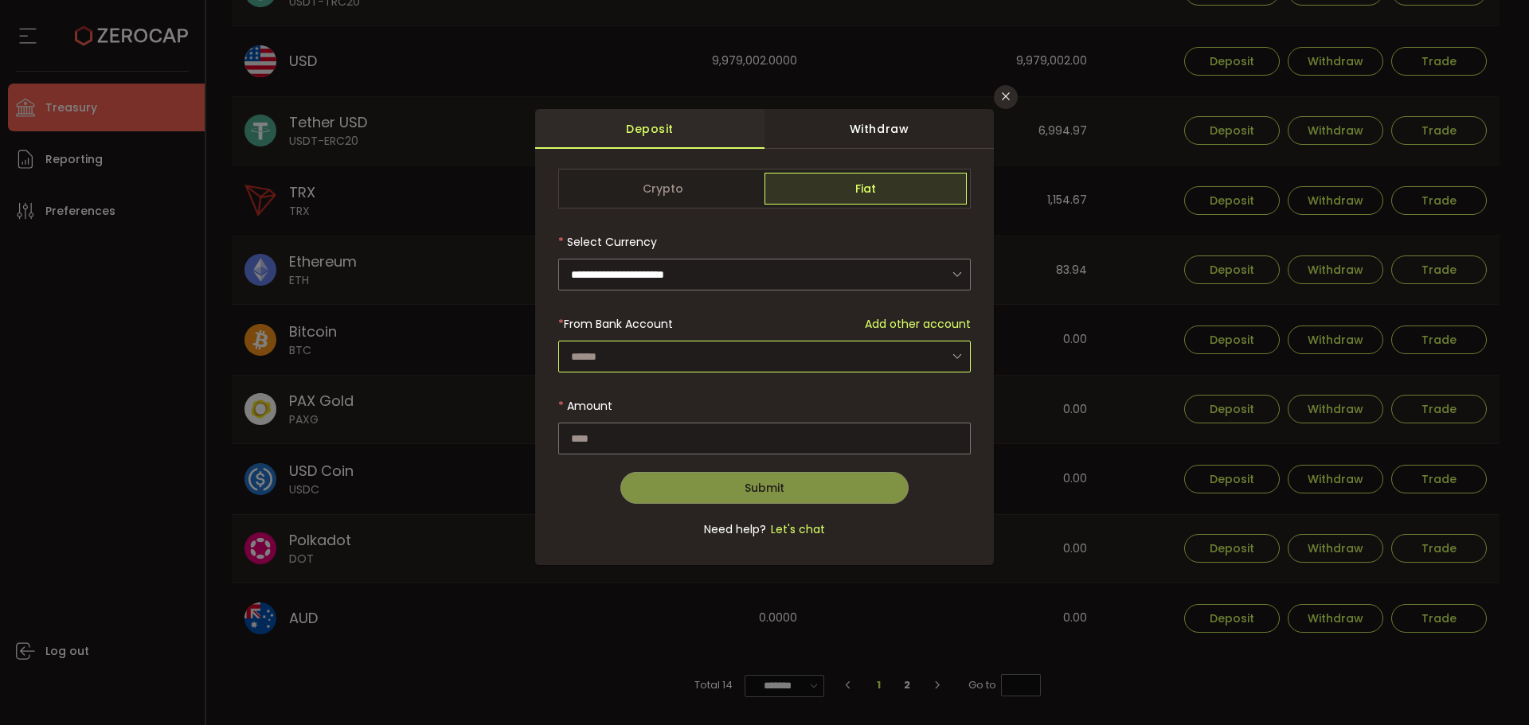
click at [890, 349] on input "dialog" at bounding box center [764, 357] width 413 height 32
click at [792, 389] on li "Raw Trading Ltd - 9AUD" at bounding box center [766, 398] width 417 height 27
type input "**********"
click at [1014, 98] on button "Close" at bounding box center [1006, 97] width 24 height 24
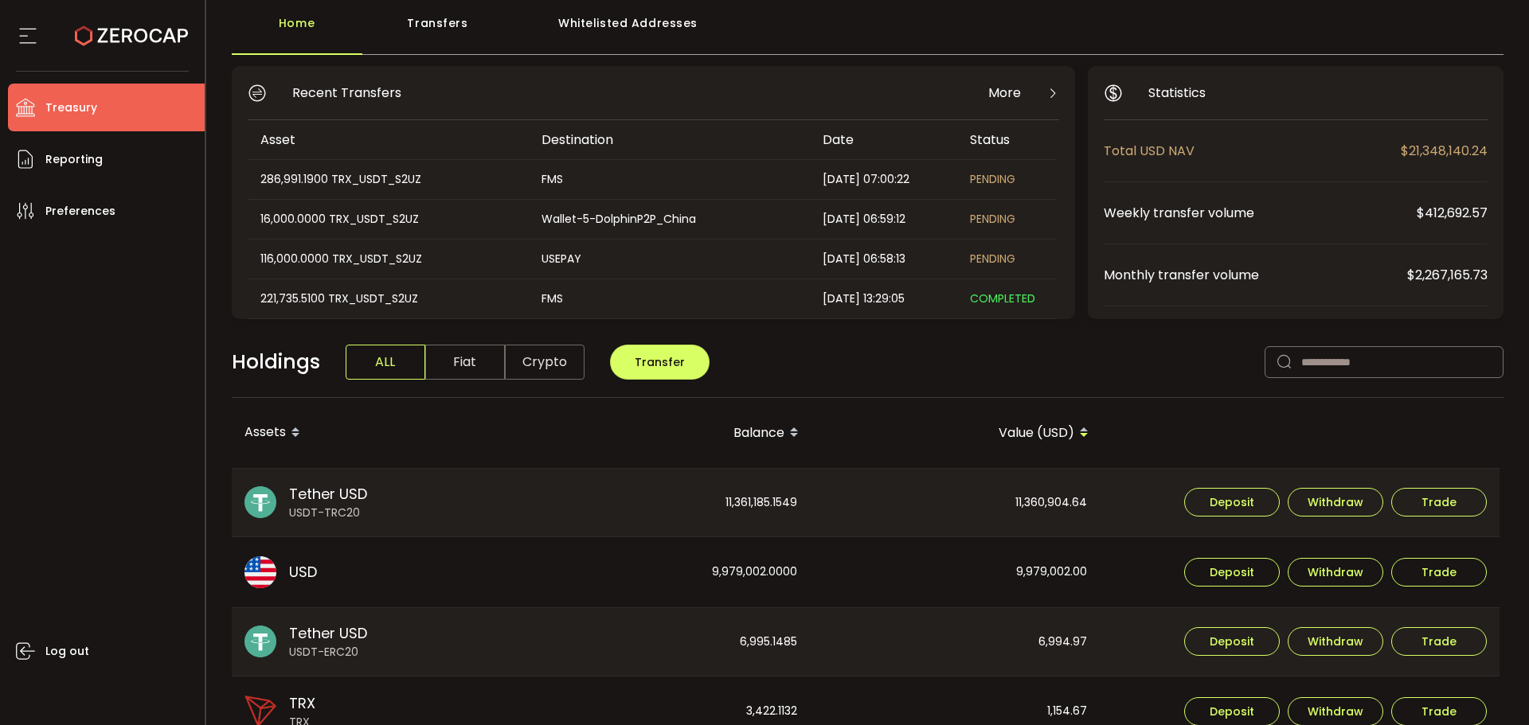
scroll to position [0, 0]
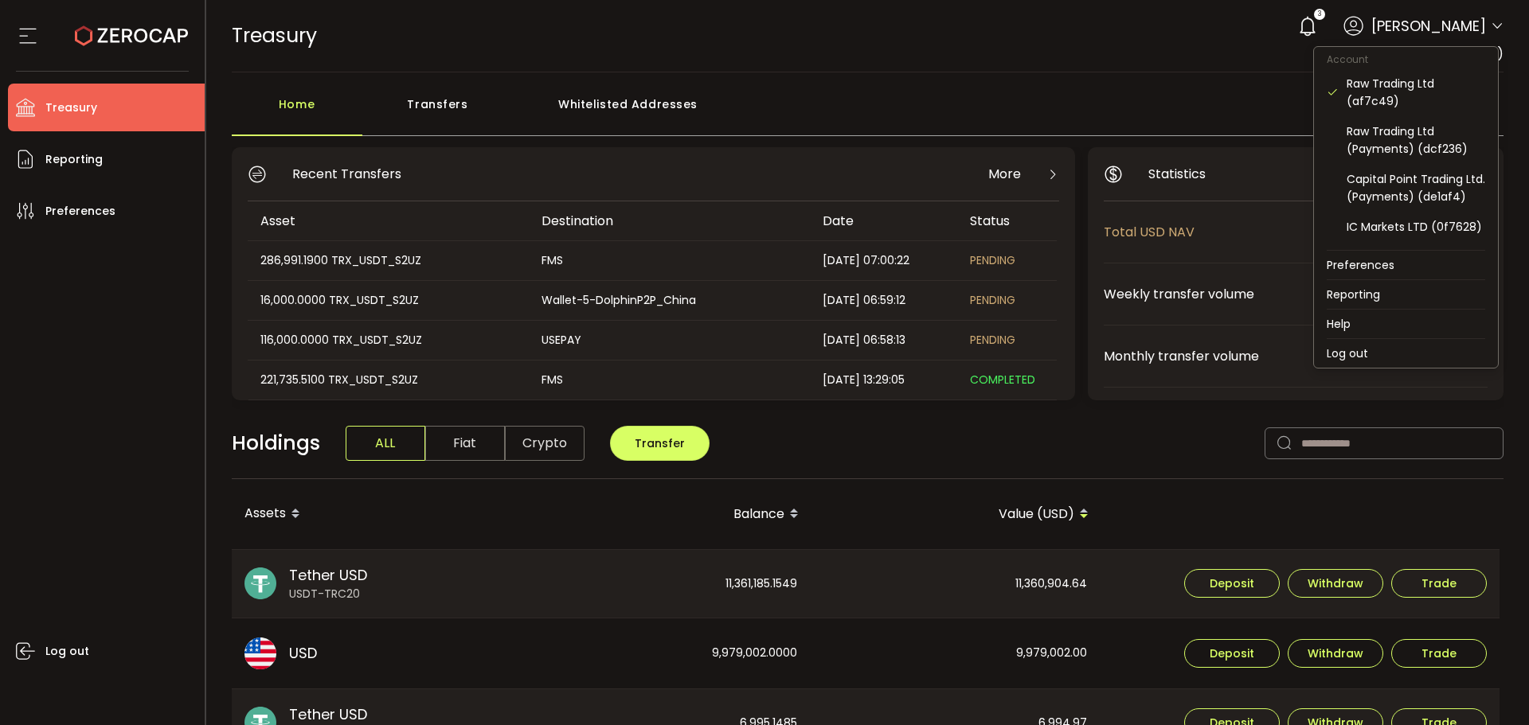
click at [1491, 20] on icon at bounding box center [1497, 26] width 13 height 13
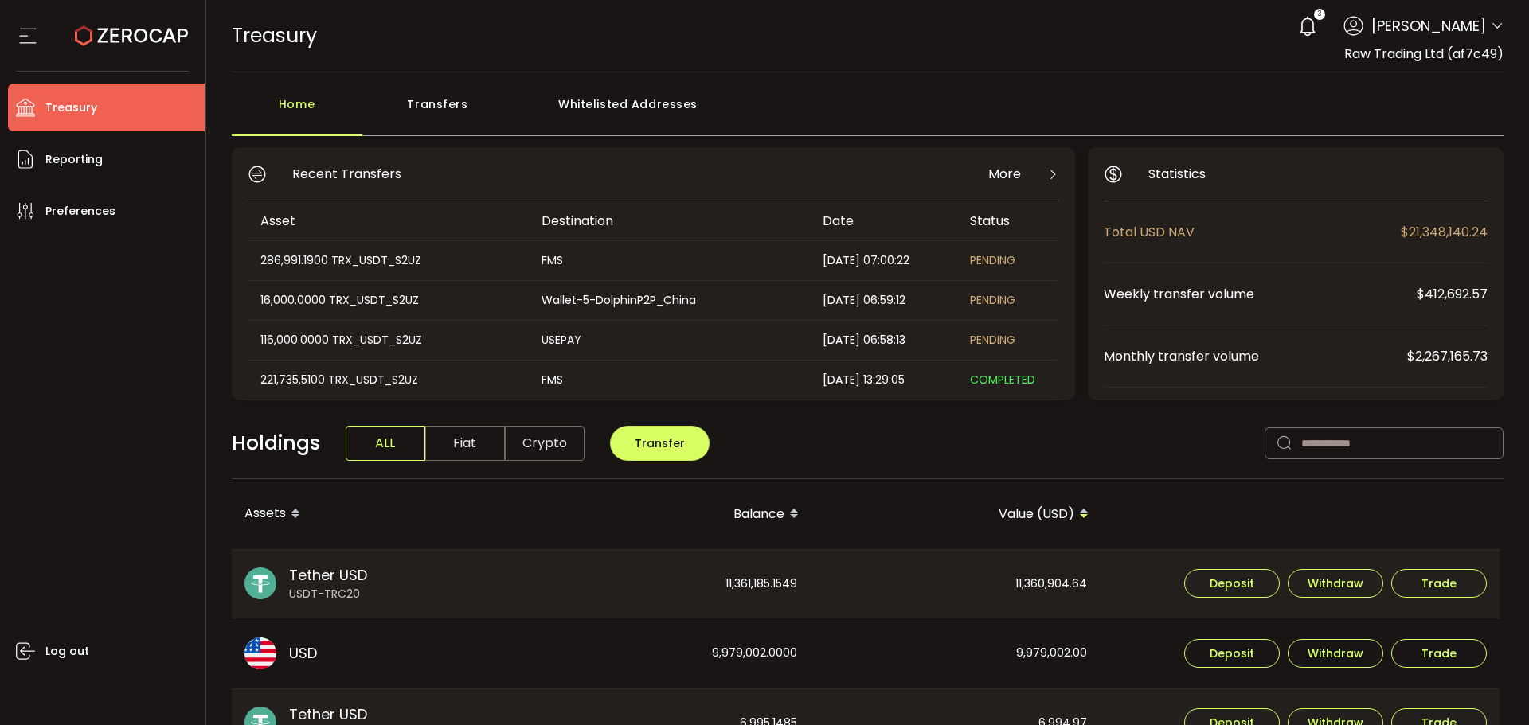
click at [791, 63] on div "TREASURY Buy Power $0.00 USD Treasury Treasury Your verification is pending 3 A…" at bounding box center [868, 36] width 1273 height 72
click at [440, 93] on div "Transfers" at bounding box center [437, 112] width 151 height 48
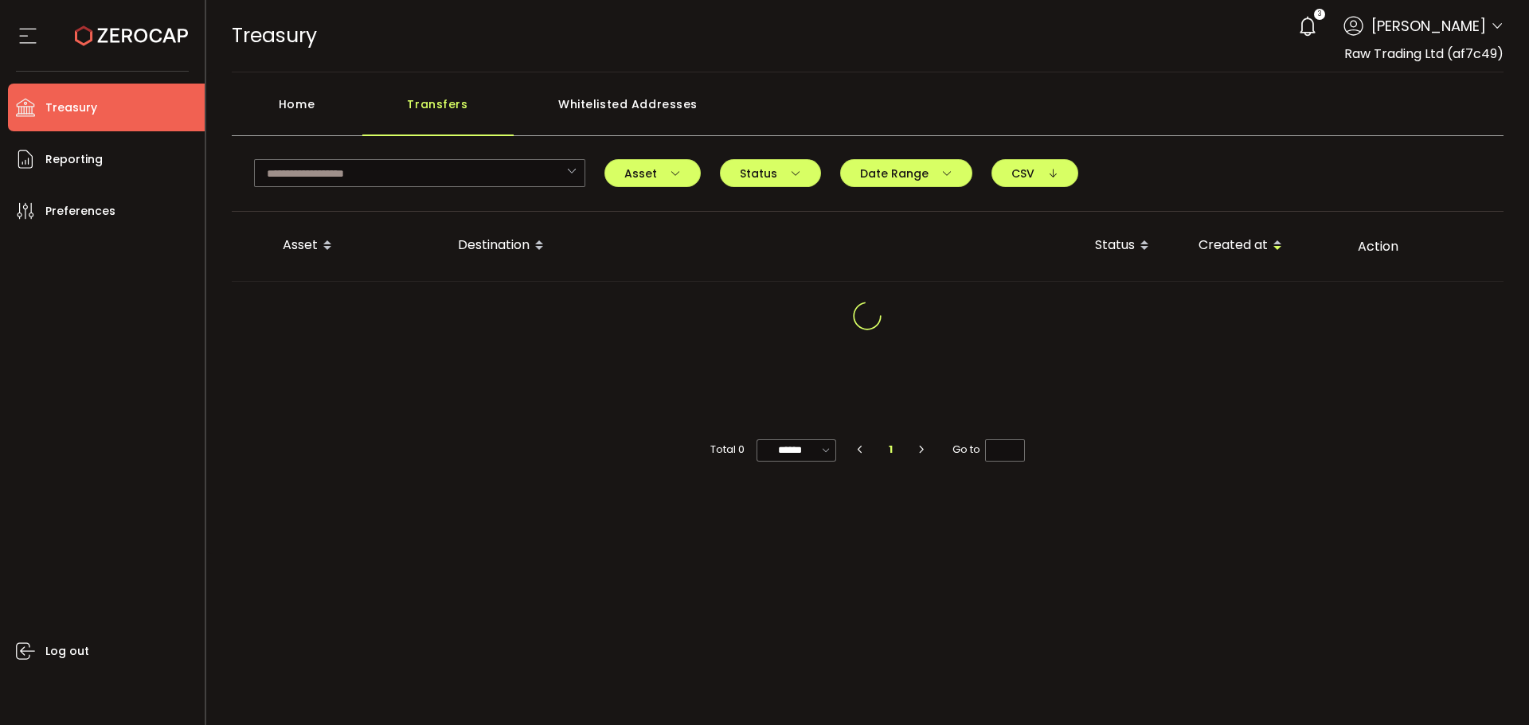
click at [330, 104] on div "Home" at bounding box center [297, 112] width 131 height 48
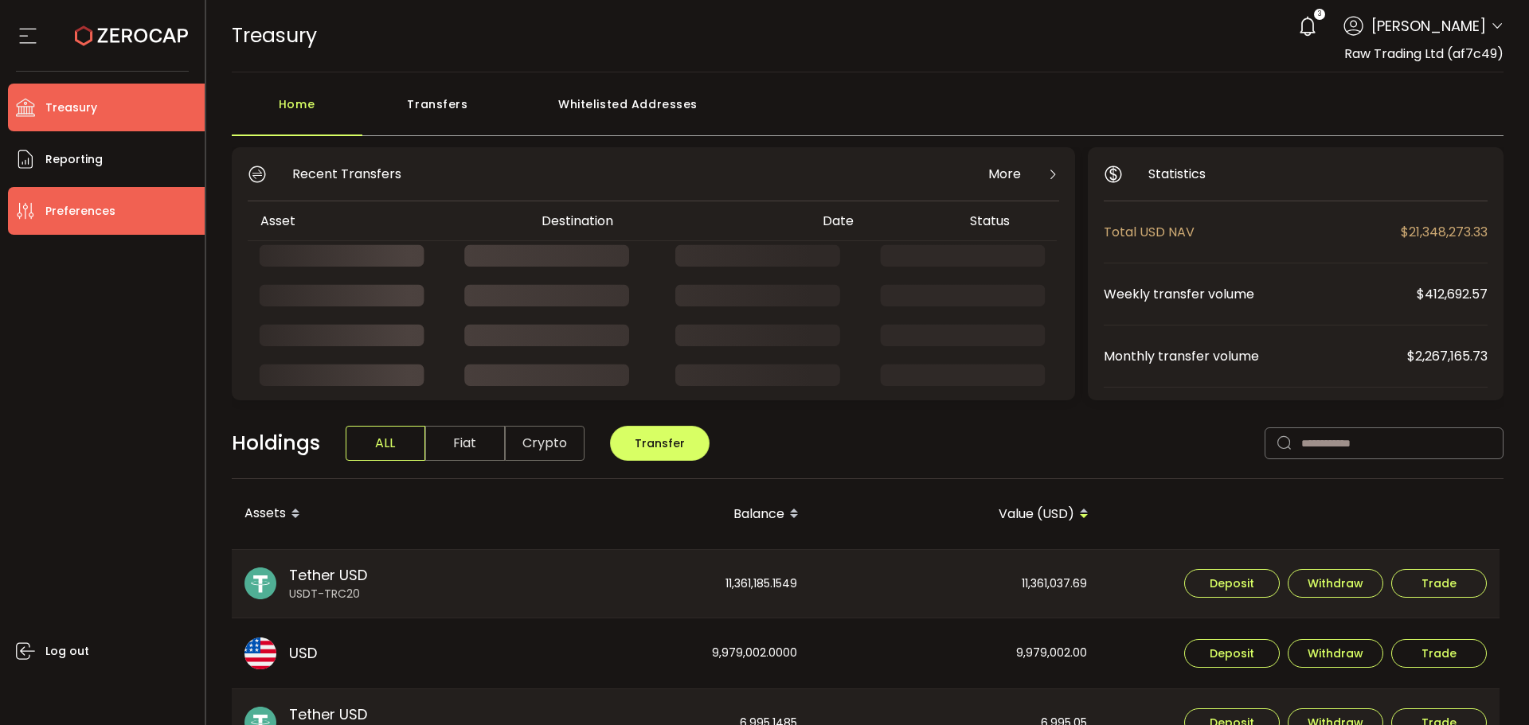
click at [108, 201] on span "Preferences" at bounding box center [80, 211] width 70 height 23
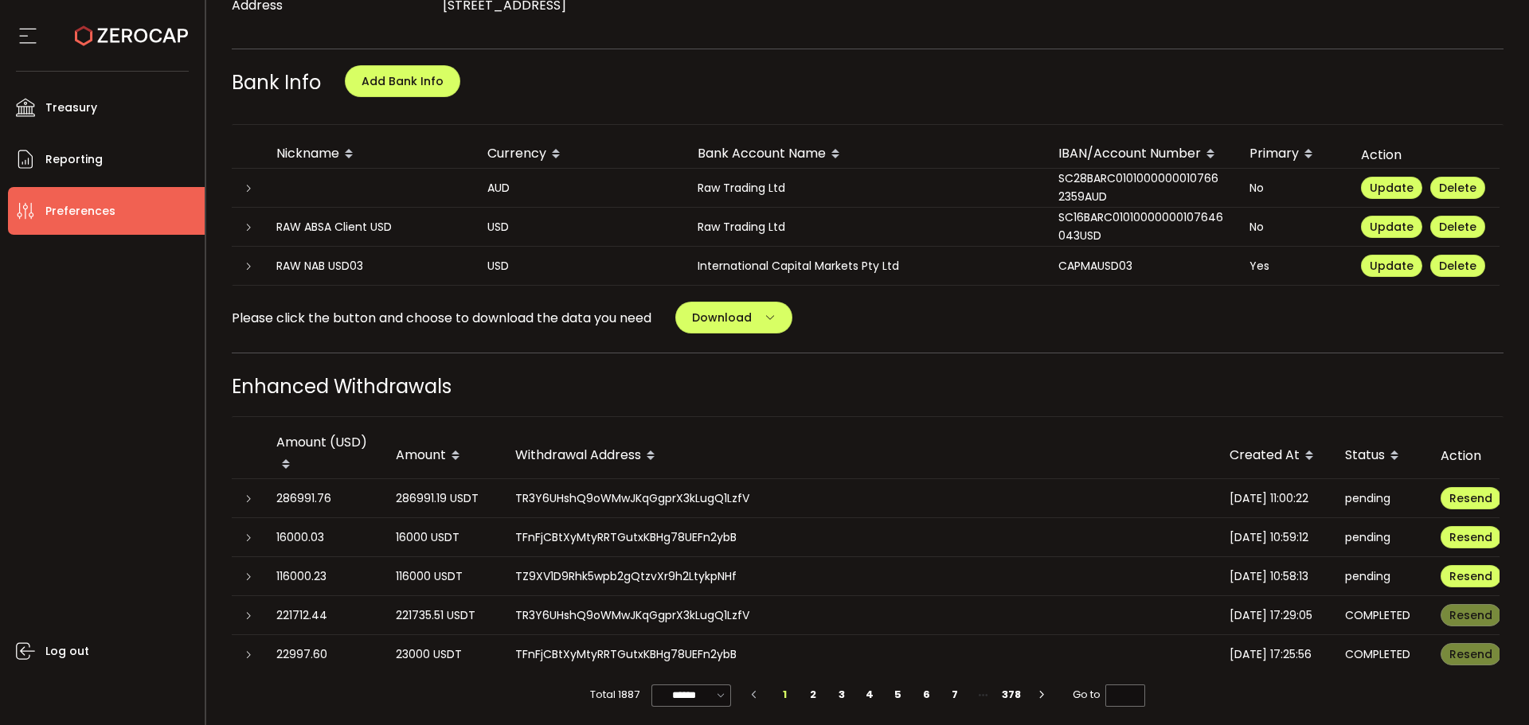
scroll to position [722, 0]
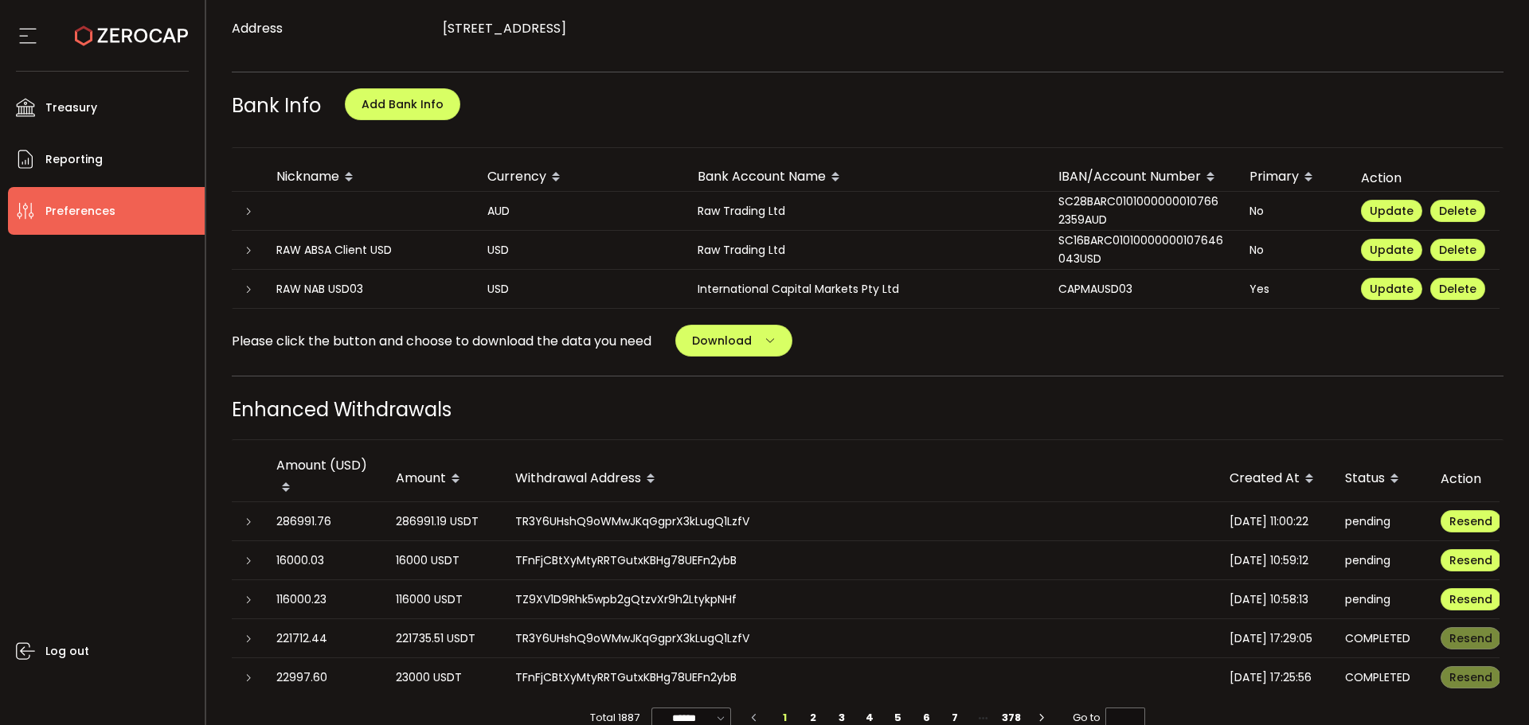
click at [252, 209] on icon at bounding box center [249, 212] width 10 height 10
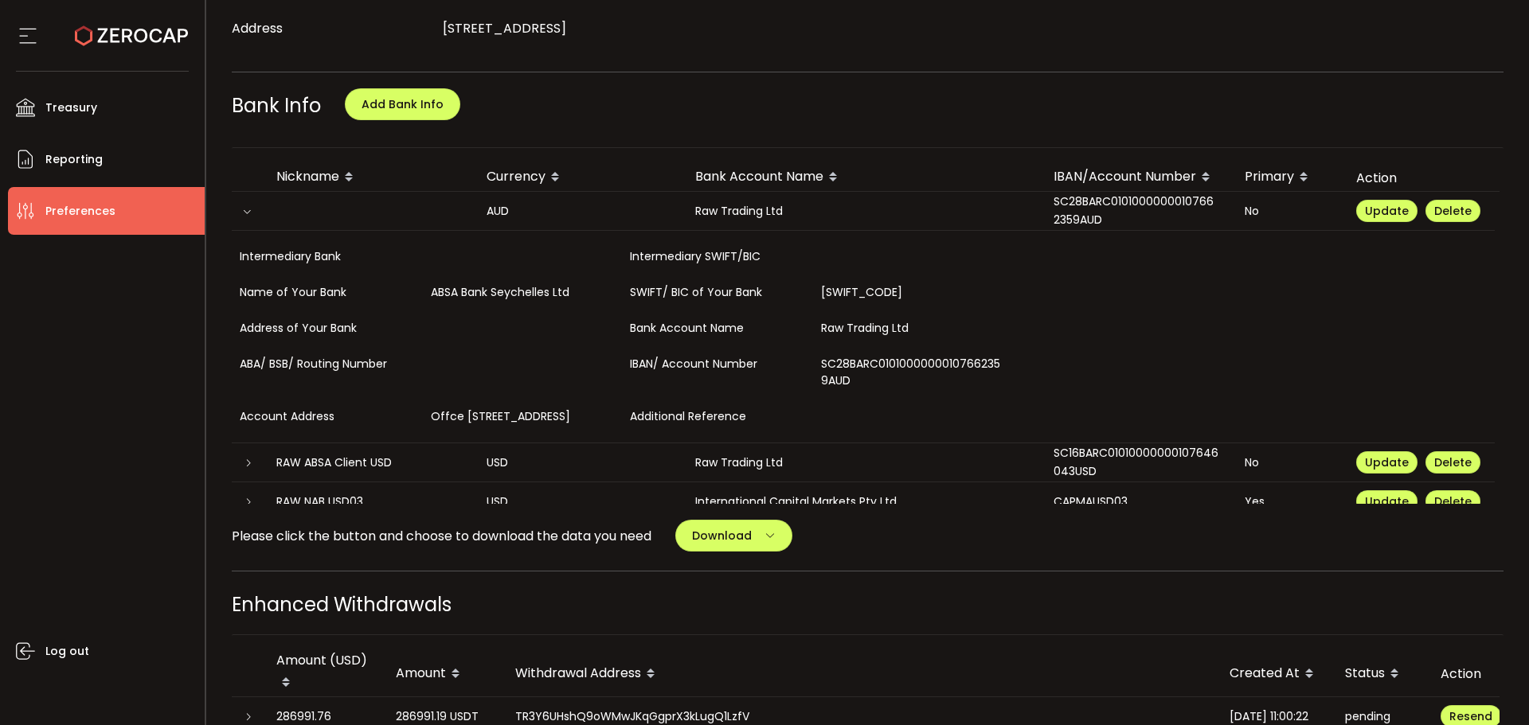
click at [252, 209] on div at bounding box center [248, 211] width 16 height 6
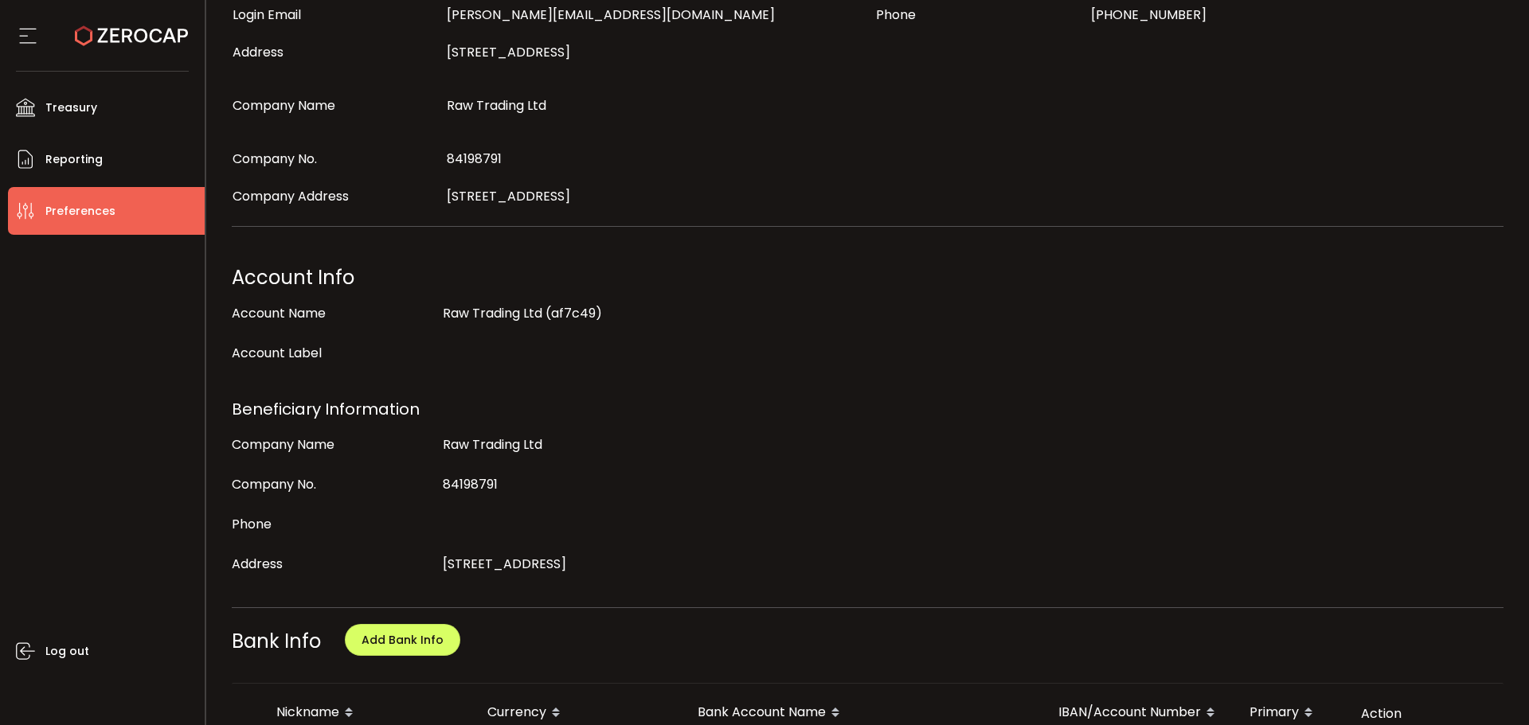
scroll to position [165, 0]
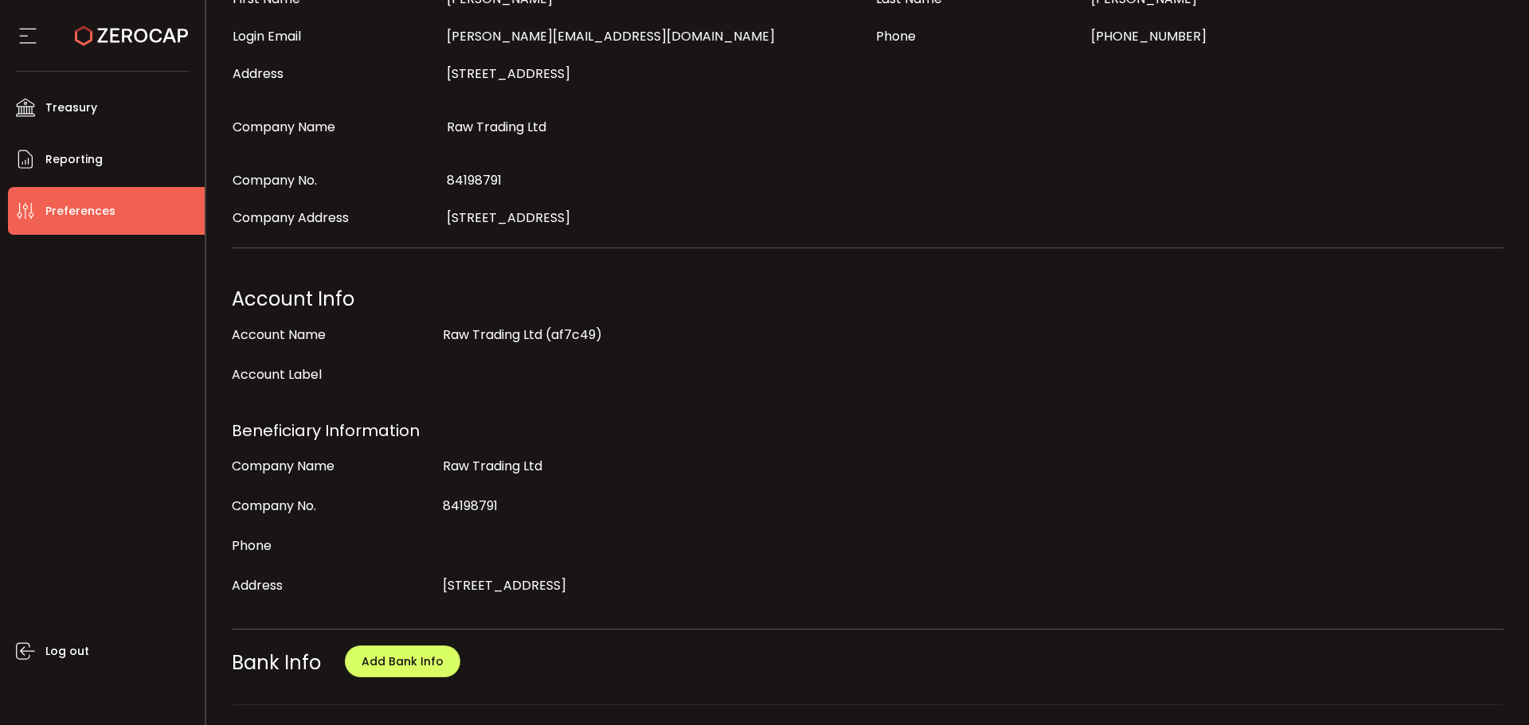
click at [150, 39] on icon at bounding box center [131, 35] width 113 height 113
